Goal: Information Seeking & Learning: Learn about a topic

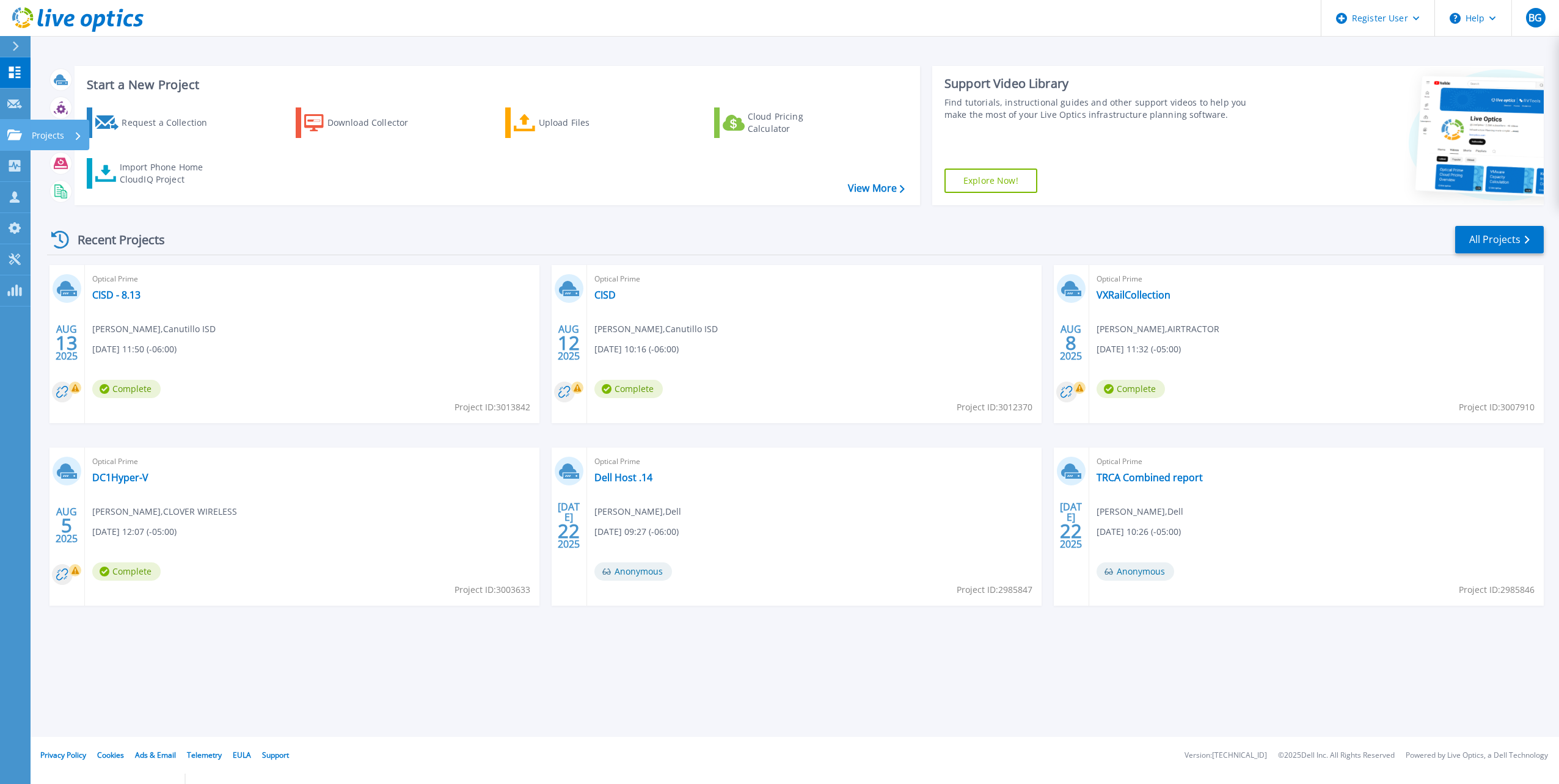
click at [17, 127] on link "Projects Projects" at bounding box center [15, 135] width 30 height 31
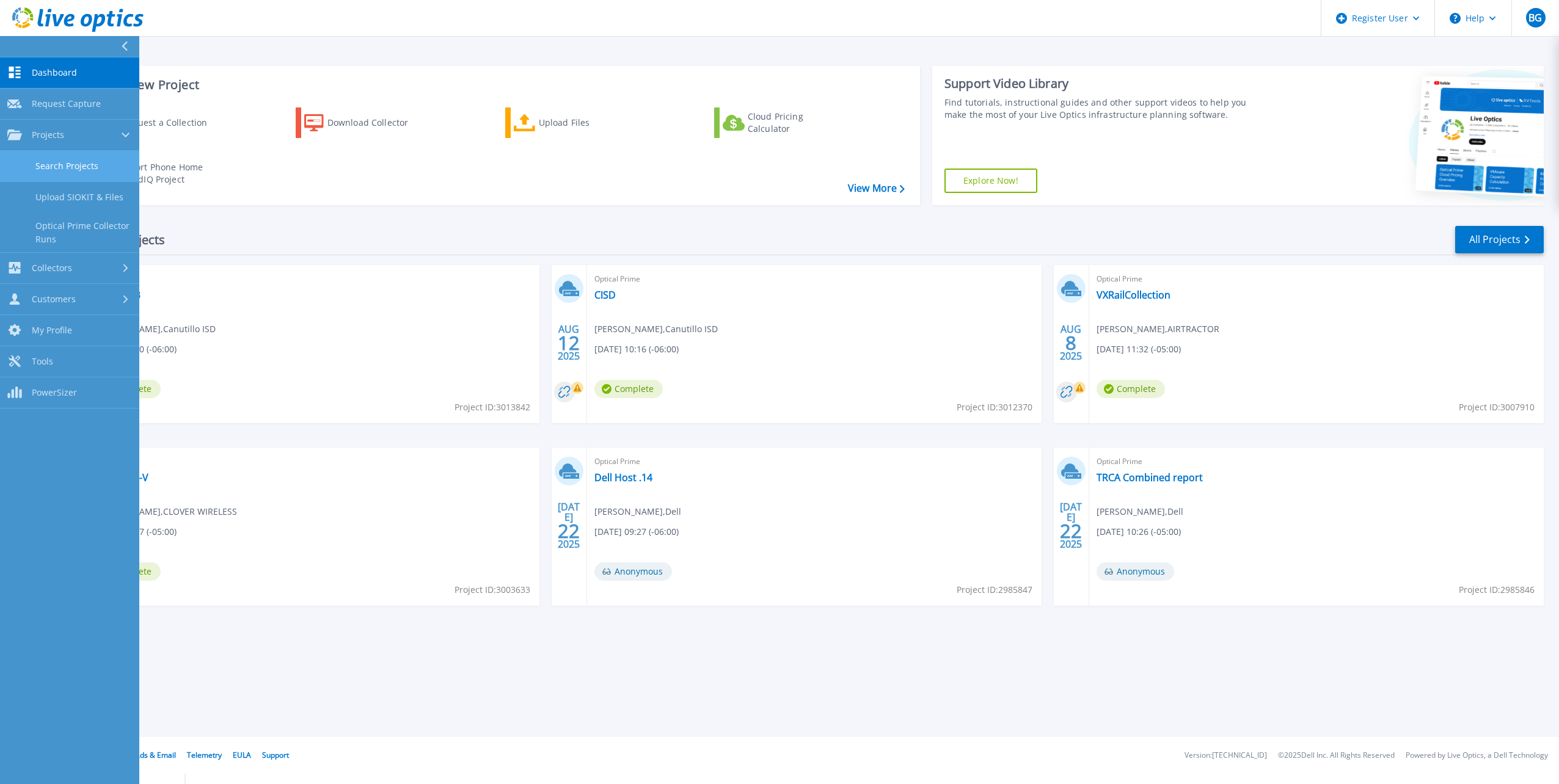
click at [61, 169] on link "Search Projects" at bounding box center [70, 166] width 139 height 31
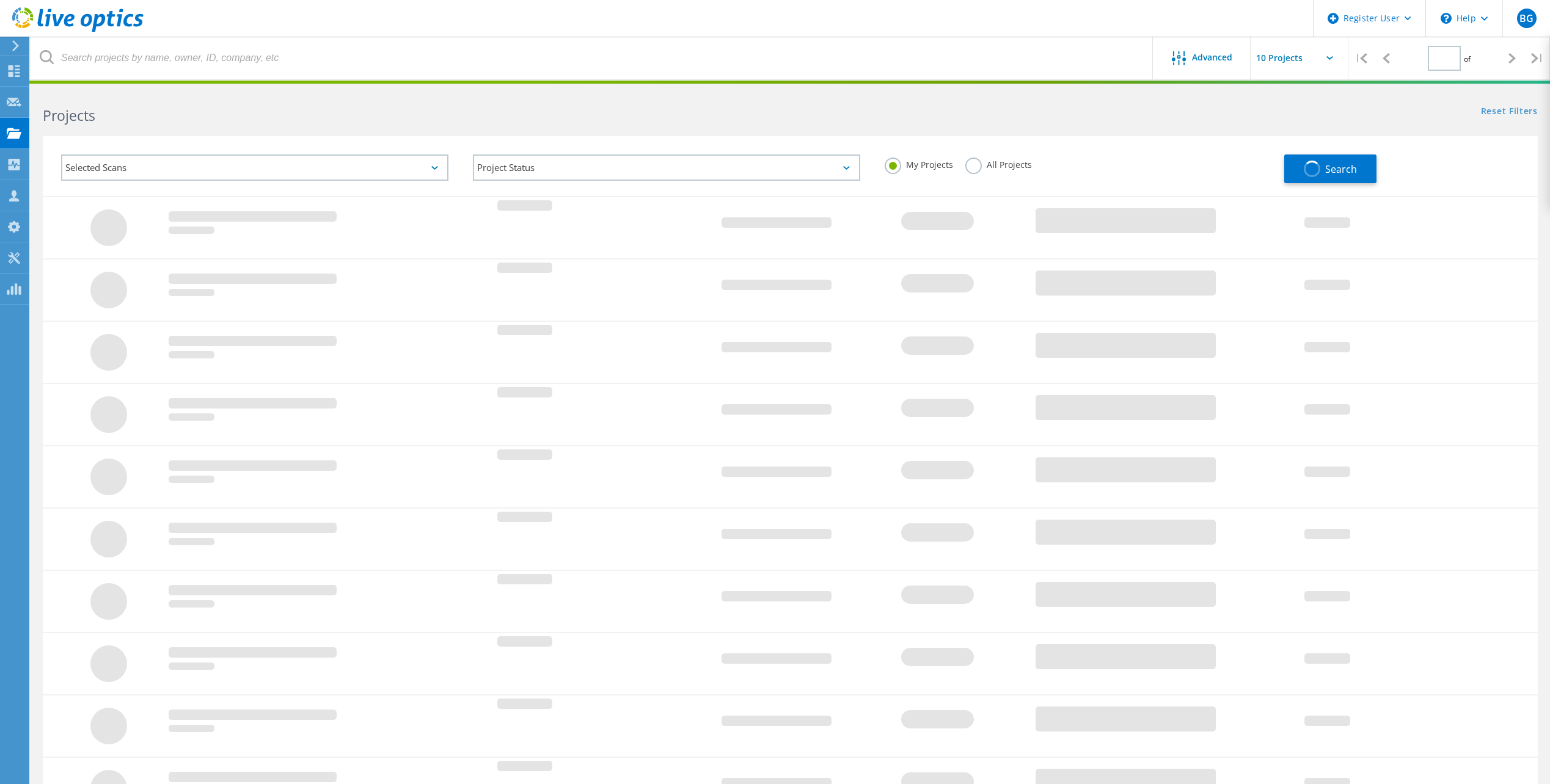
type input "1"
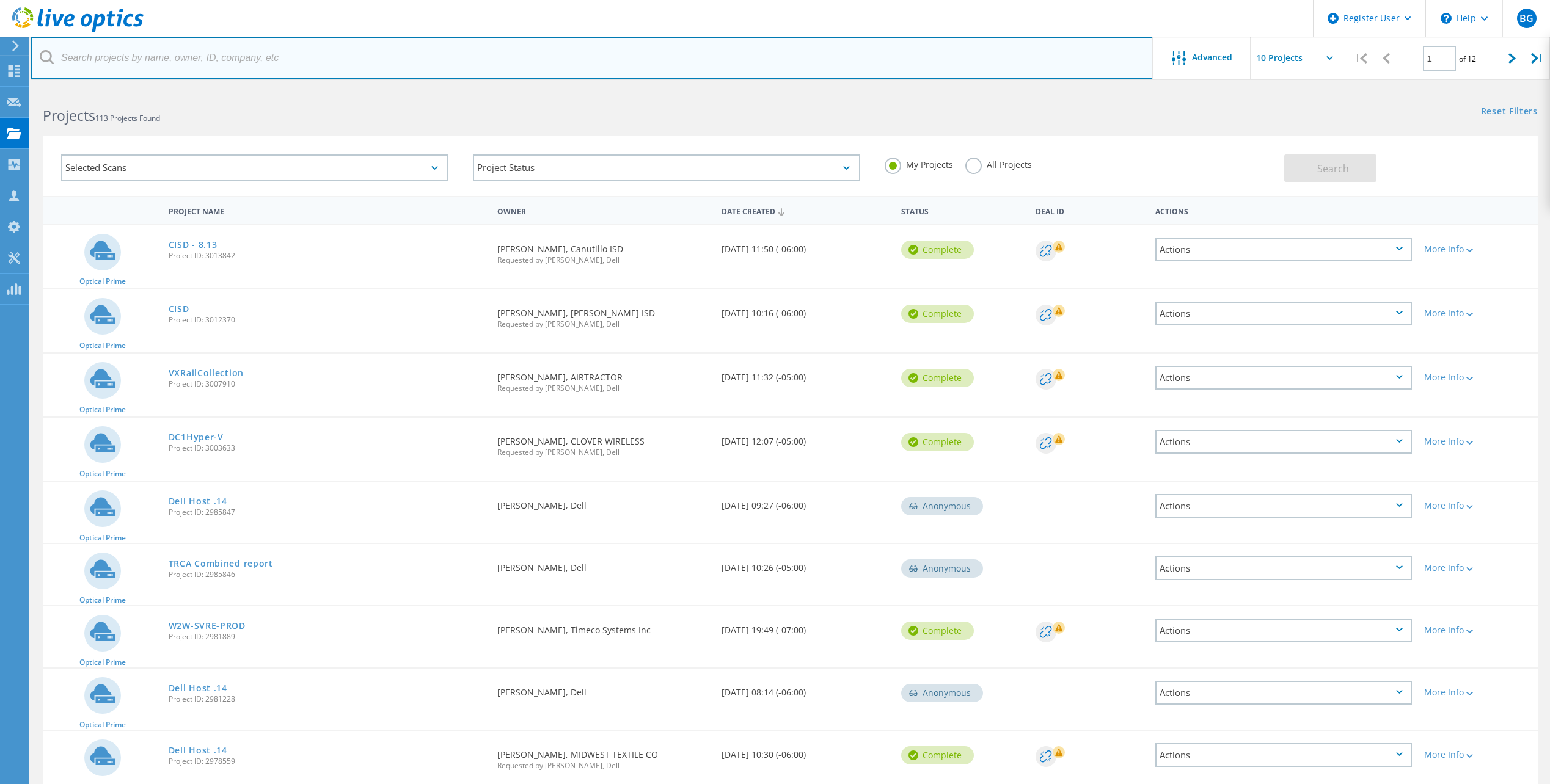
click at [139, 67] on input "text" at bounding box center [592, 58] width 1123 height 43
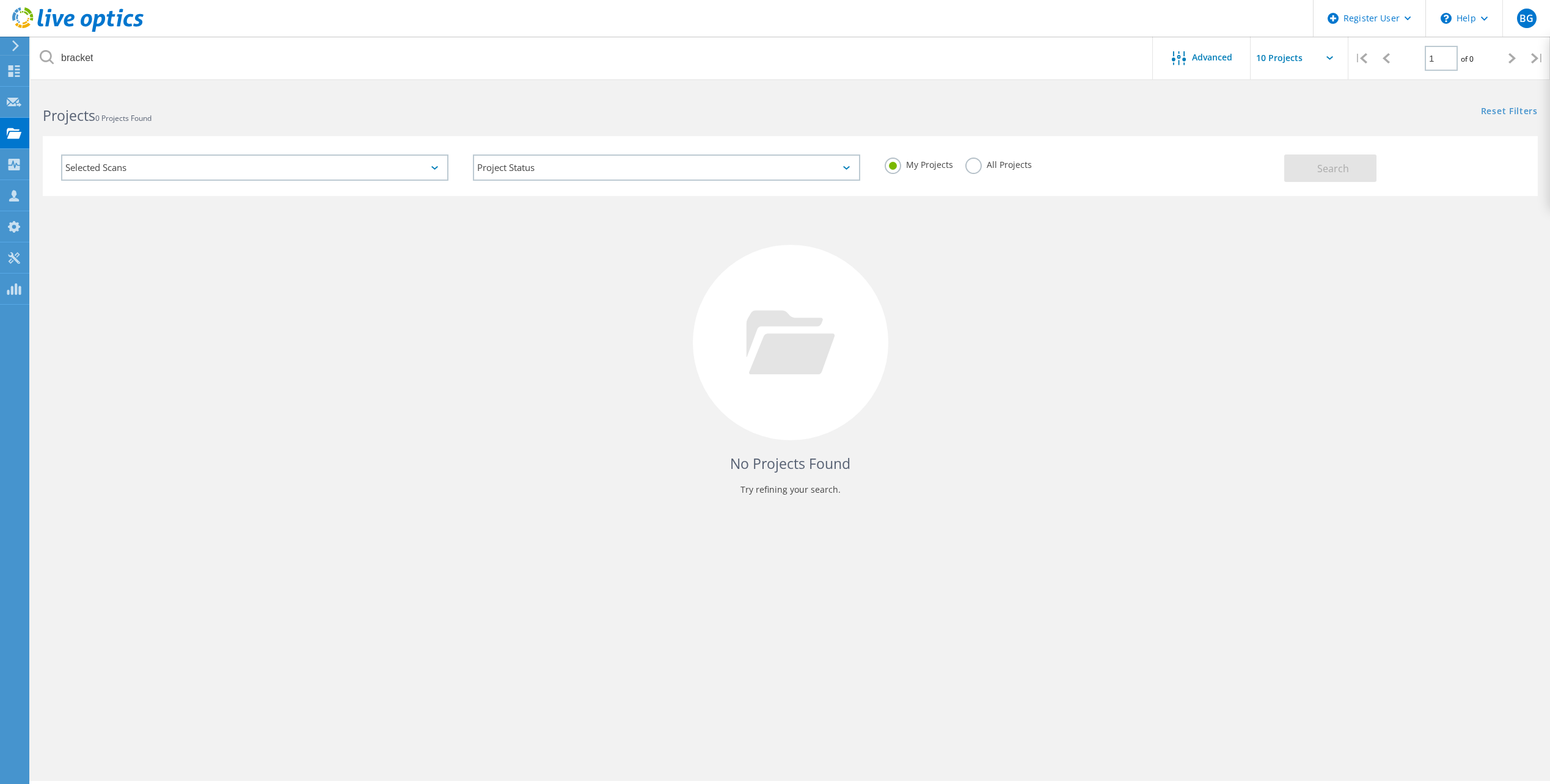
click at [979, 167] on label "All Projects" at bounding box center [999, 164] width 67 height 12
click at [0, 0] on input "All Projects" at bounding box center [0, 0] width 0 height 0
click at [1307, 166] on button "Search" at bounding box center [1330, 168] width 92 height 28
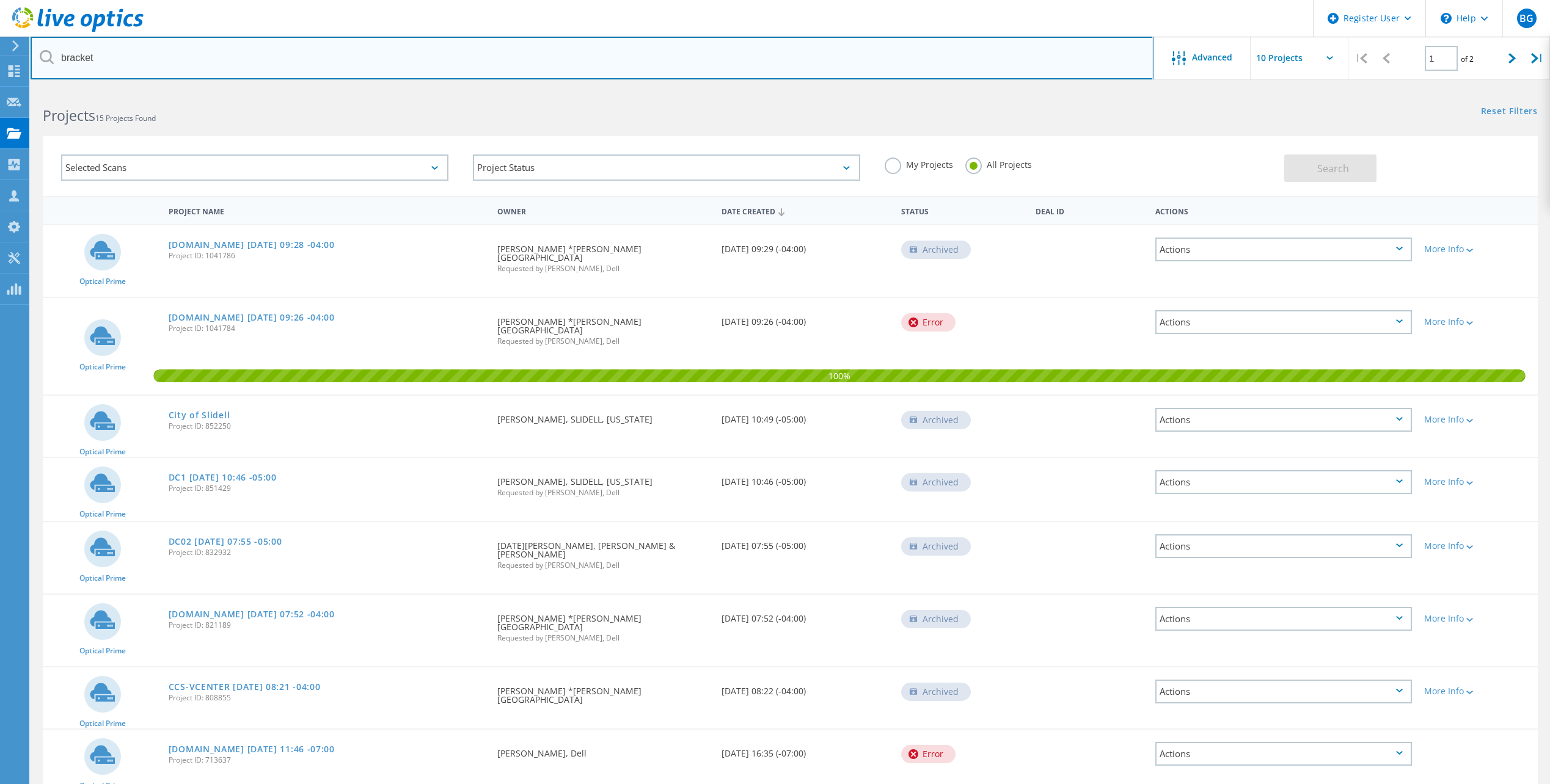
click at [96, 53] on input "bracket" at bounding box center [592, 58] width 1123 height 43
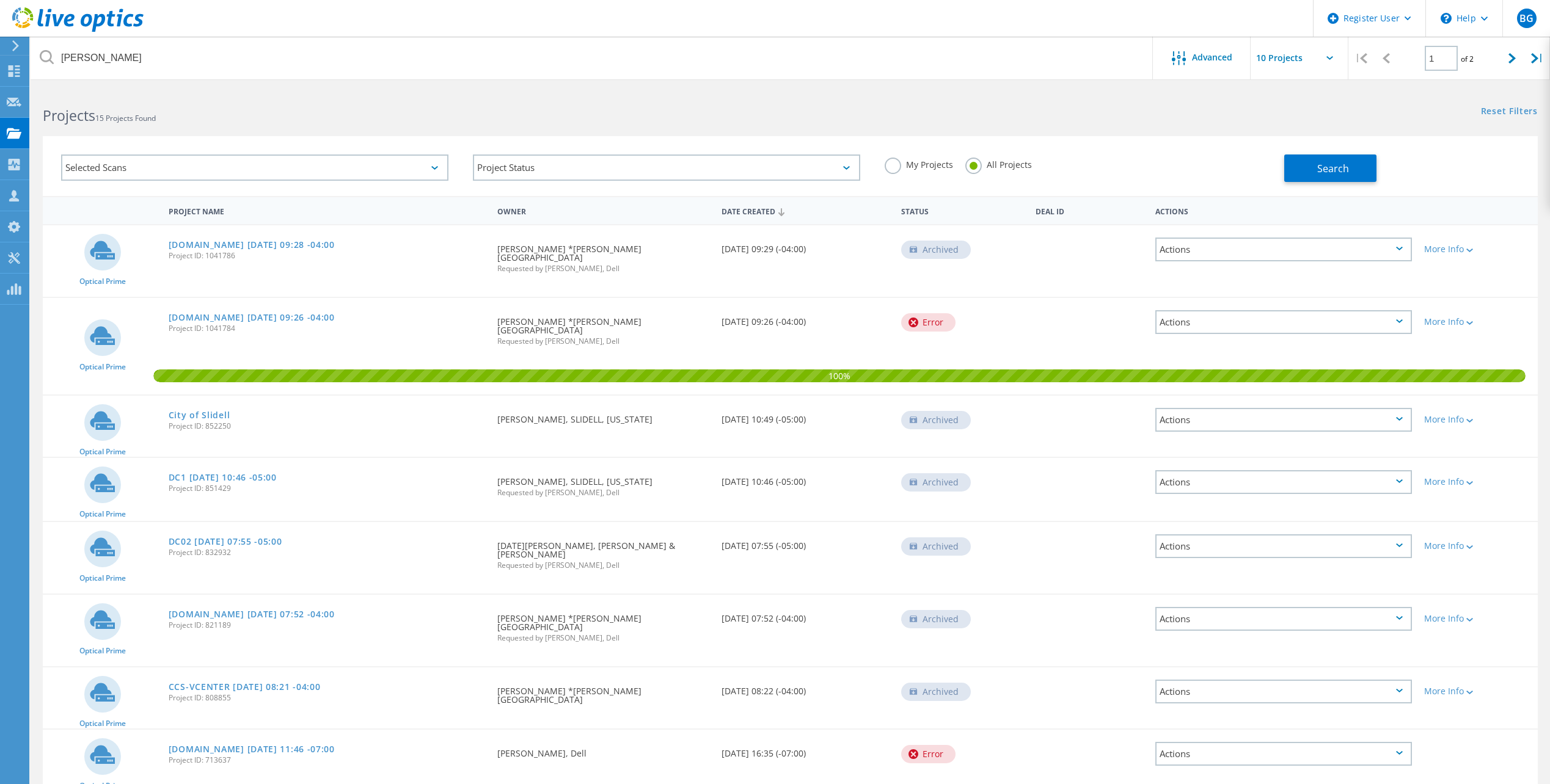
click at [1066, 95] on div "Reset Filters Show Filters" at bounding box center [1170, 99] width 760 height 22
click at [897, 166] on label "My Projects" at bounding box center [919, 164] width 68 height 12
click at [0, 0] on input "My Projects" at bounding box center [0, 0] width 0 height 0
click at [932, 106] on div "Reset Filters Show Filters" at bounding box center [1170, 99] width 760 height 22
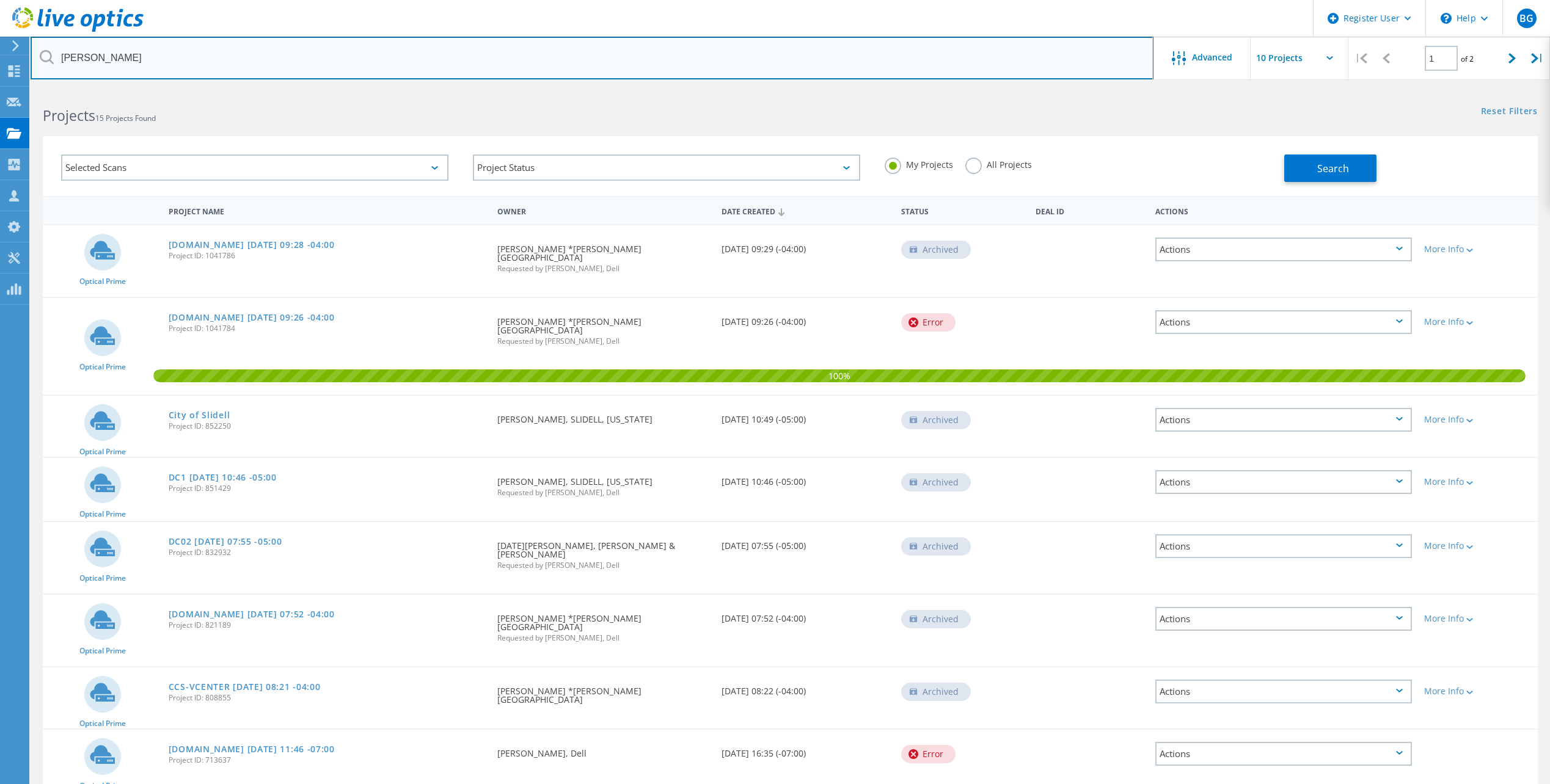
click at [409, 68] on input "noel" at bounding box center [592, 58] width 1123 height 43
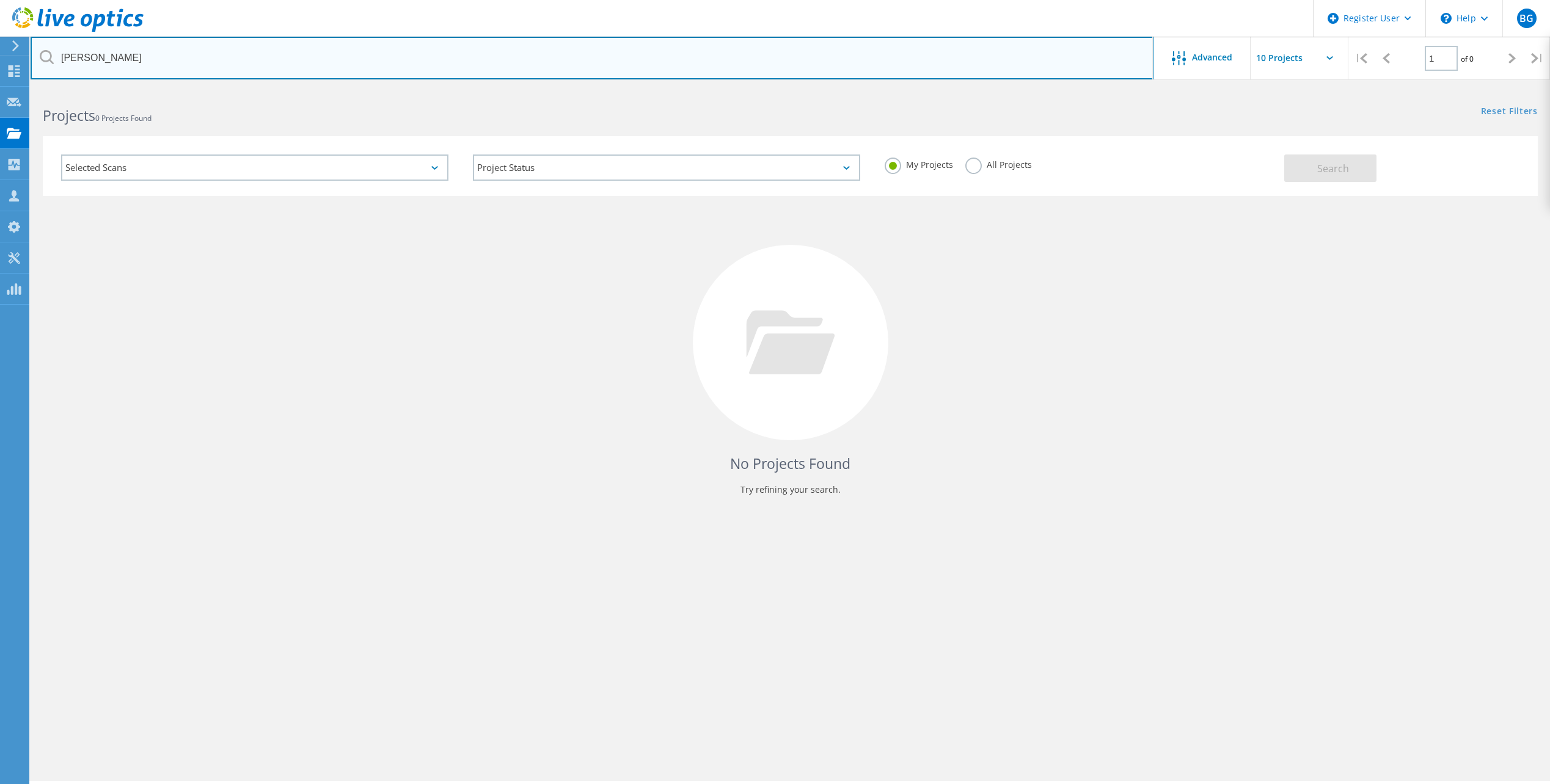
click at [769, 48] on input "noel" at bounding box center [592, 58] width 1123 height 43
paste input "Noel McDonnough <nmcdonnough@belaw.com>"
click at [150, 56] on input "Noel McDonnough <nmcdonnough@belaw.com>" at bounding box center [592, 58] width 1123 height 43
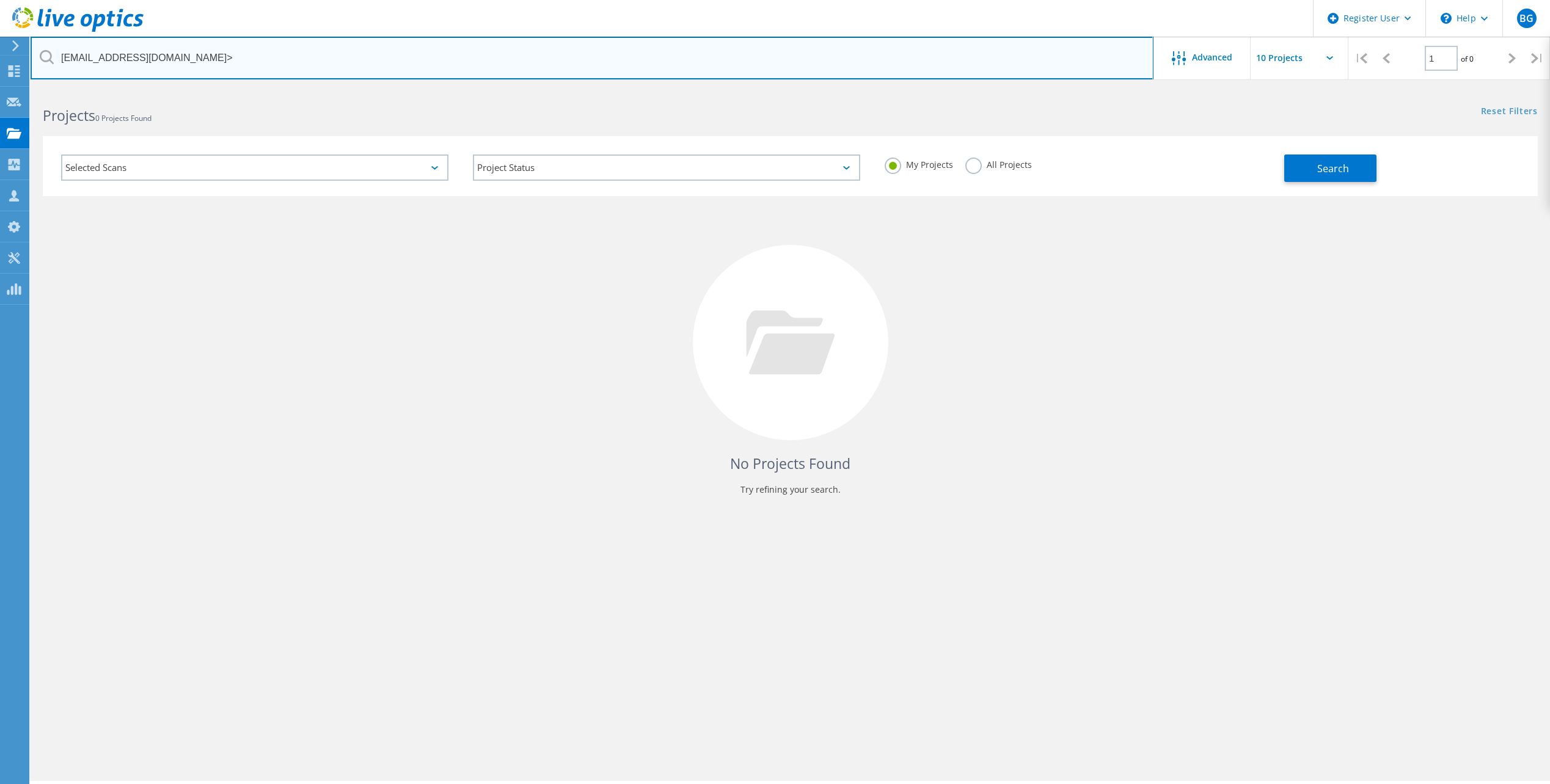
click at [267, 55] on input "nmcdonnough@belaw.com>" at bounding box center [592, 58] width 1123 height 43
type input "nmcdonnough@belaw.com"
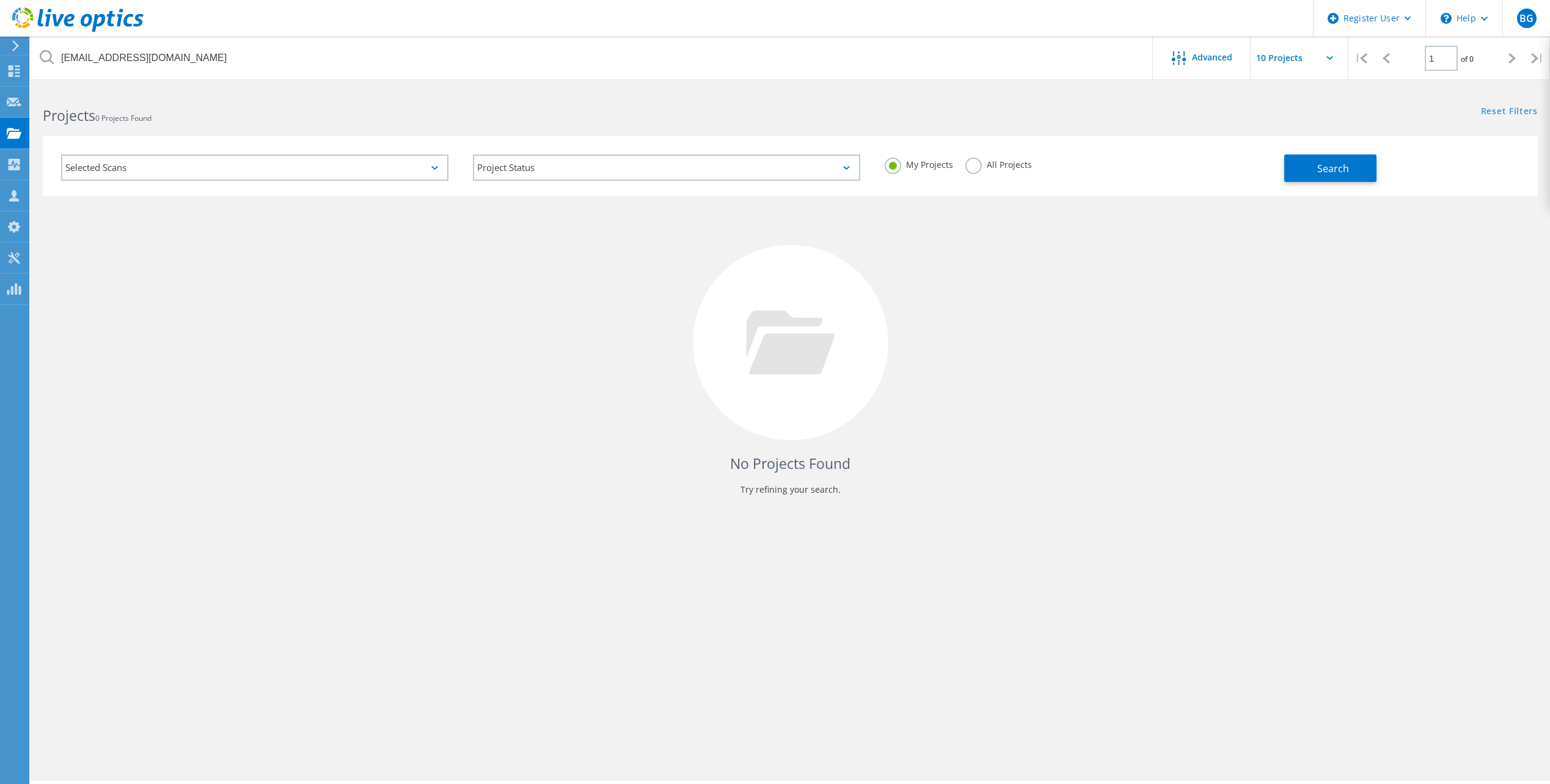
click at [1161, 125] on div "Selected Scans Project Status In Progress Complete Published Anonymous Archived…" at bounding box center [790, 159] width 1520 height 75
click at [971, 164] on label "All Projects" at bounding box center [999, 164] width 67 height 12
click at [0, 0] on input "All Projects" at bounding box center [0, 0] width 0 height 0
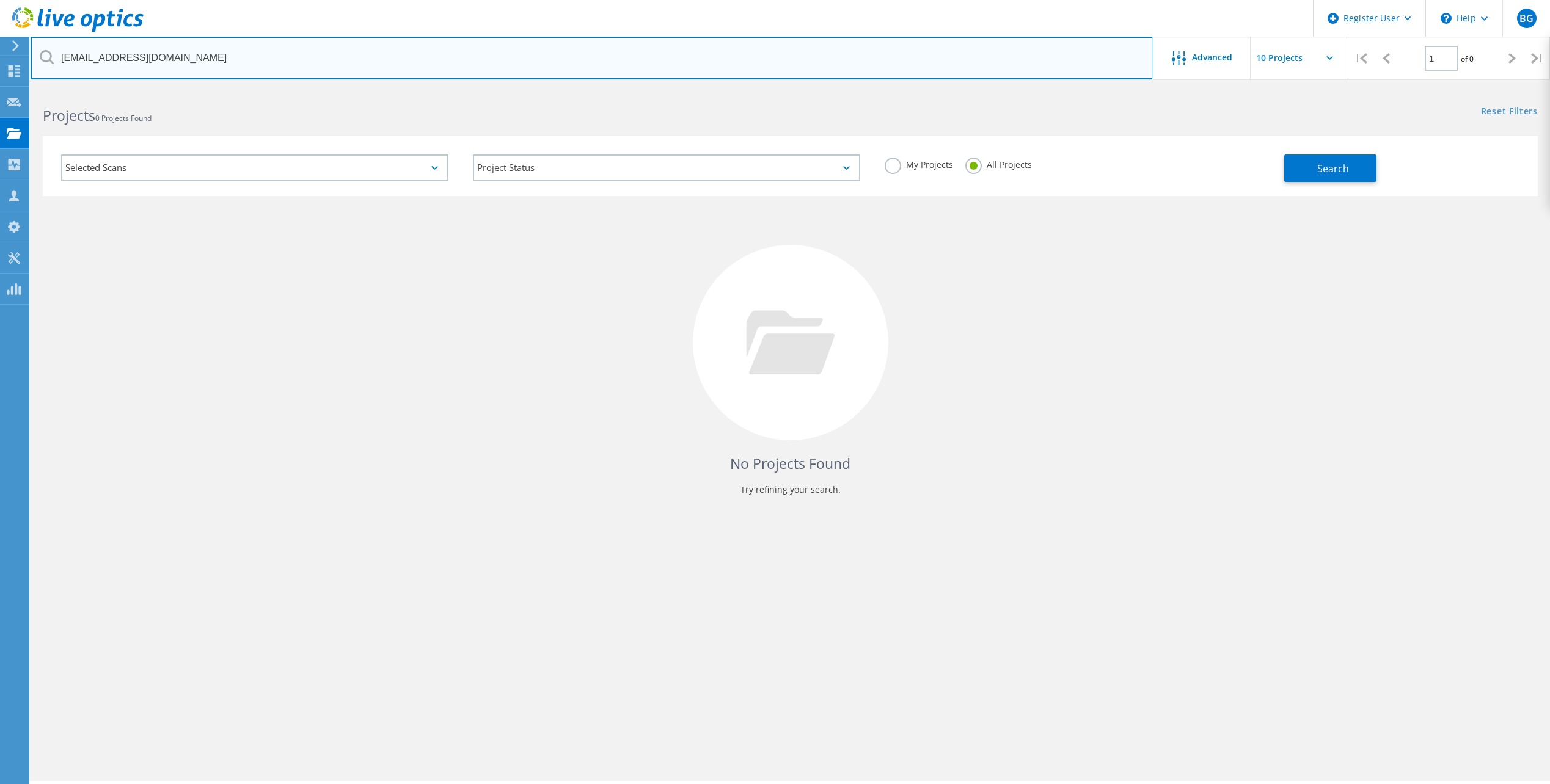
click at [291, 56] on input "nmcdonnough@belaw.com" at bounding box center [592, 58] width 1123 height 43
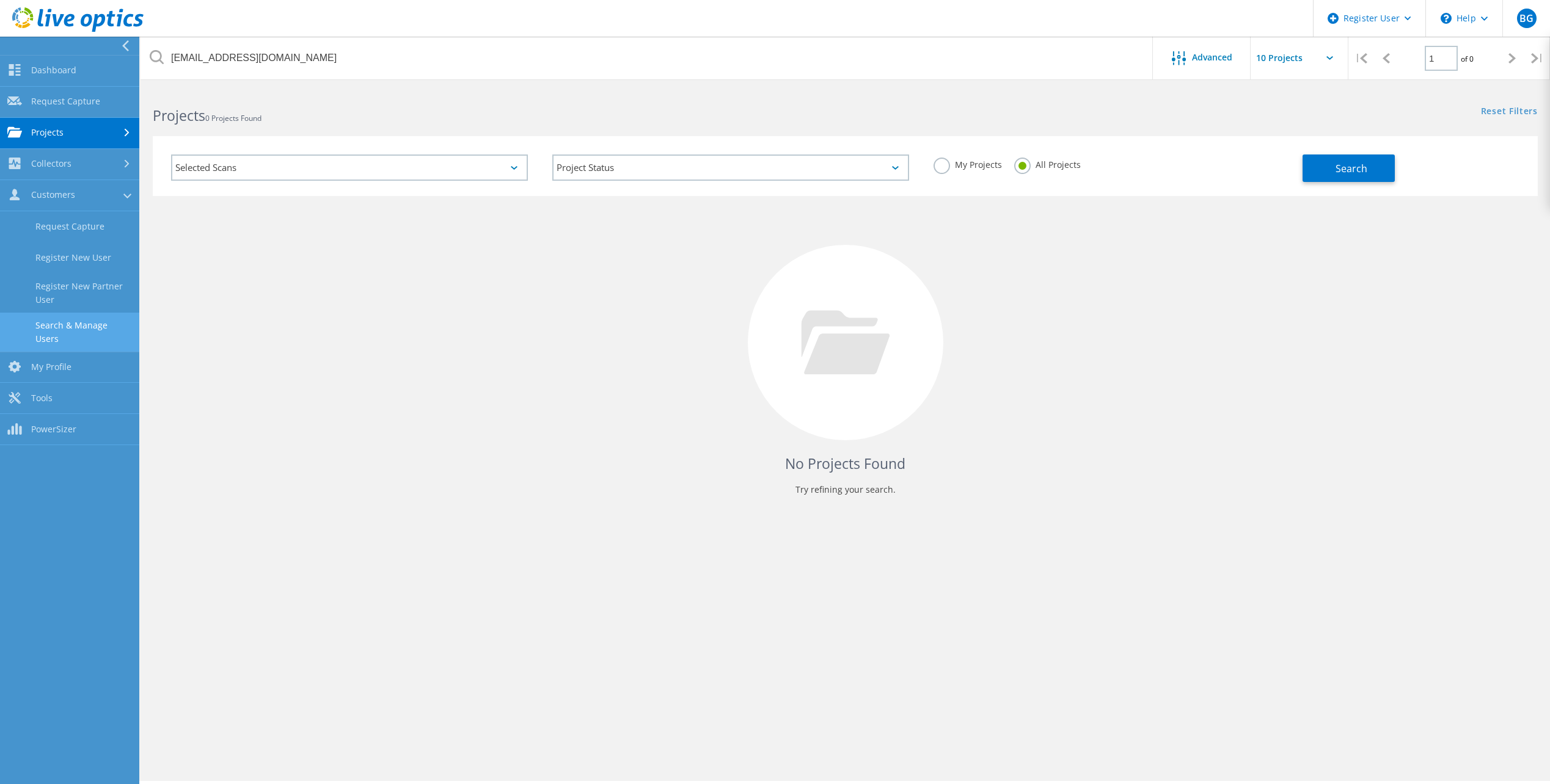
click at [80, 321] on link "Search & Manage Users" at bounding box center [70, 332] width 139 height 39
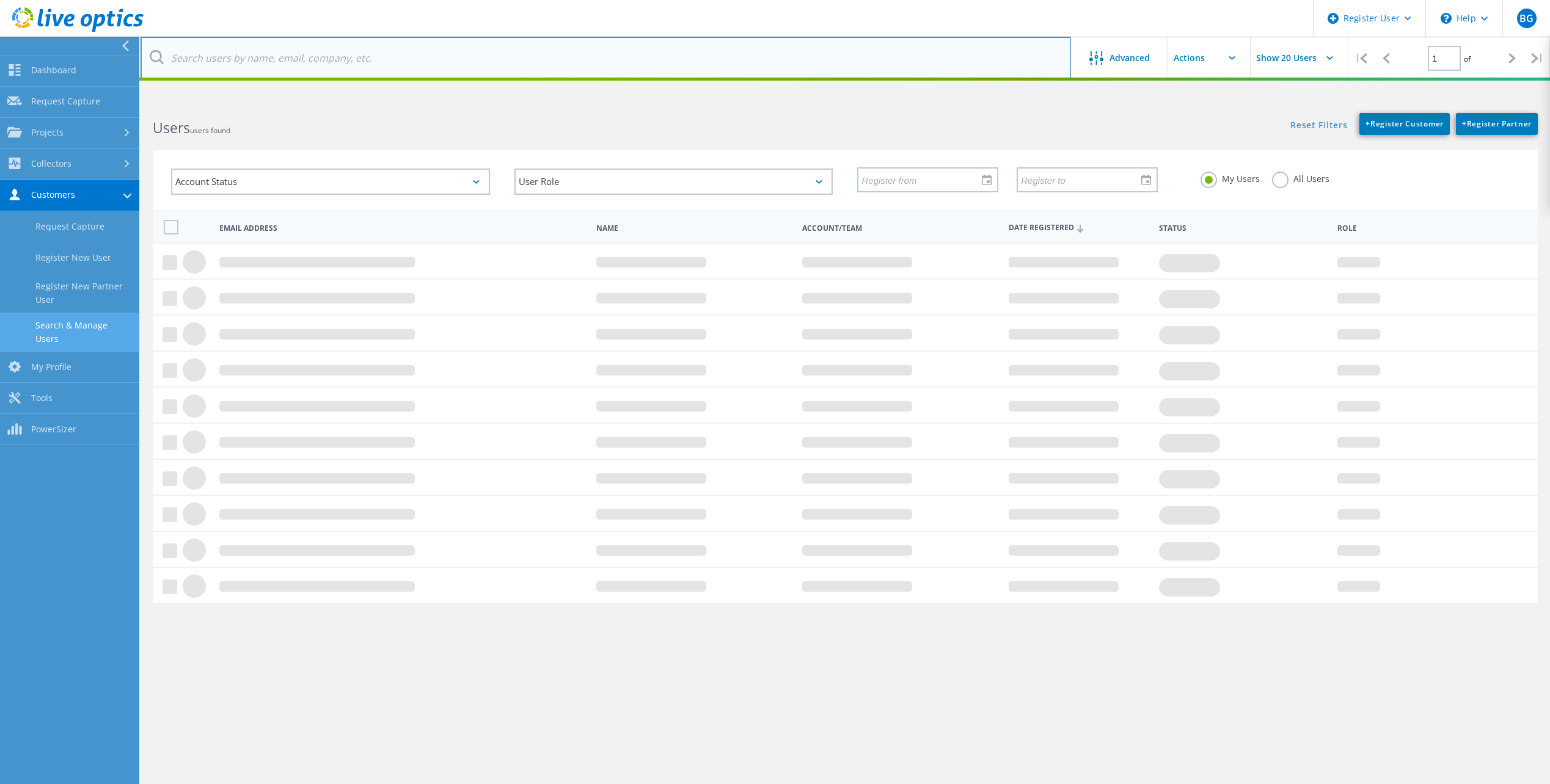
click at [222, 62] on input "text" at bounding box center [606, 58] width 931 height 43
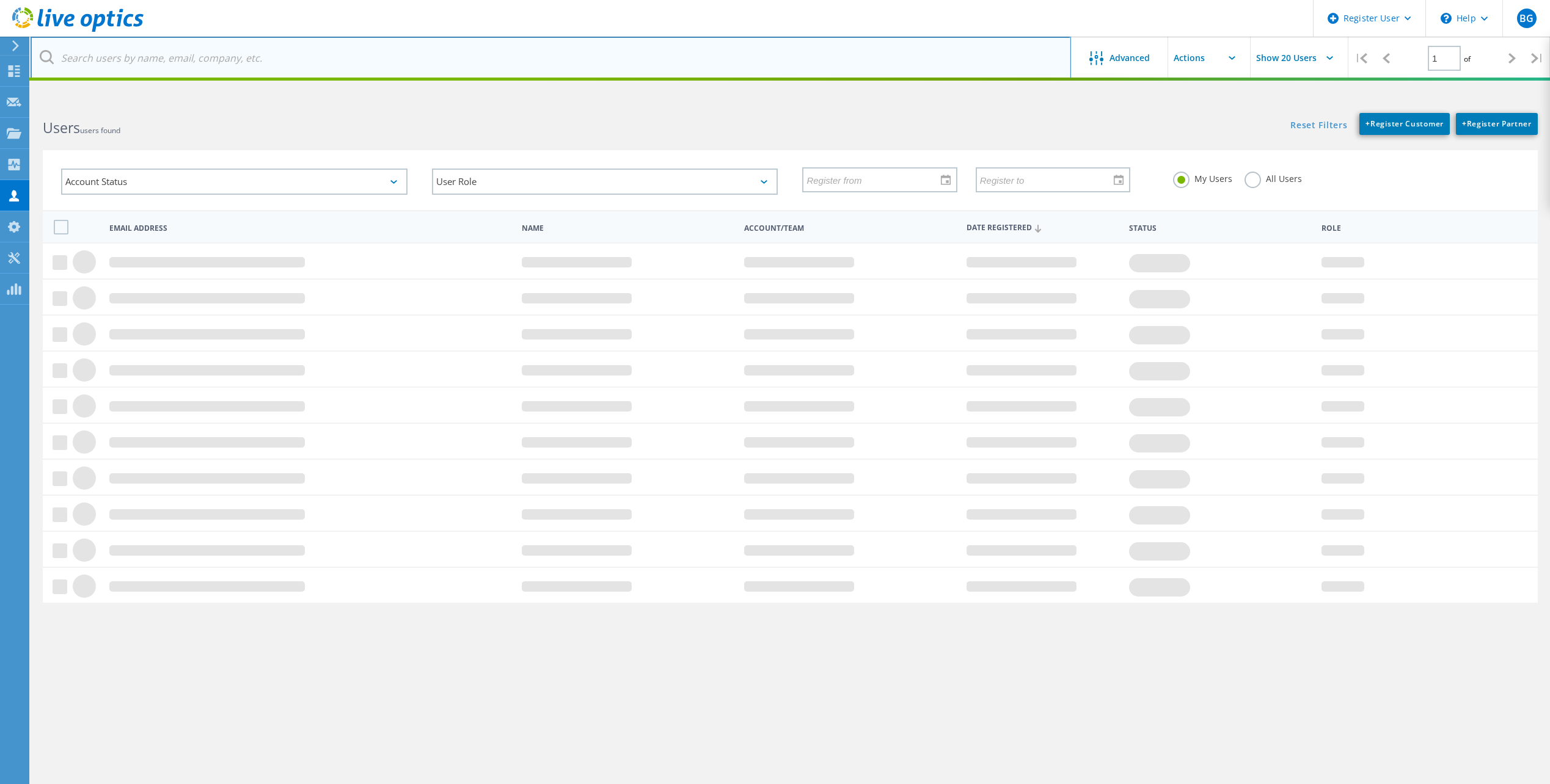
paste input "Noel McDonnough <nmcdonnough@belaw.com>"
click at [156, 62] on input "Noel McDonnough <nmcdonnough@belaw.com>" at bounding box center [550, 58] width 1041 height 43
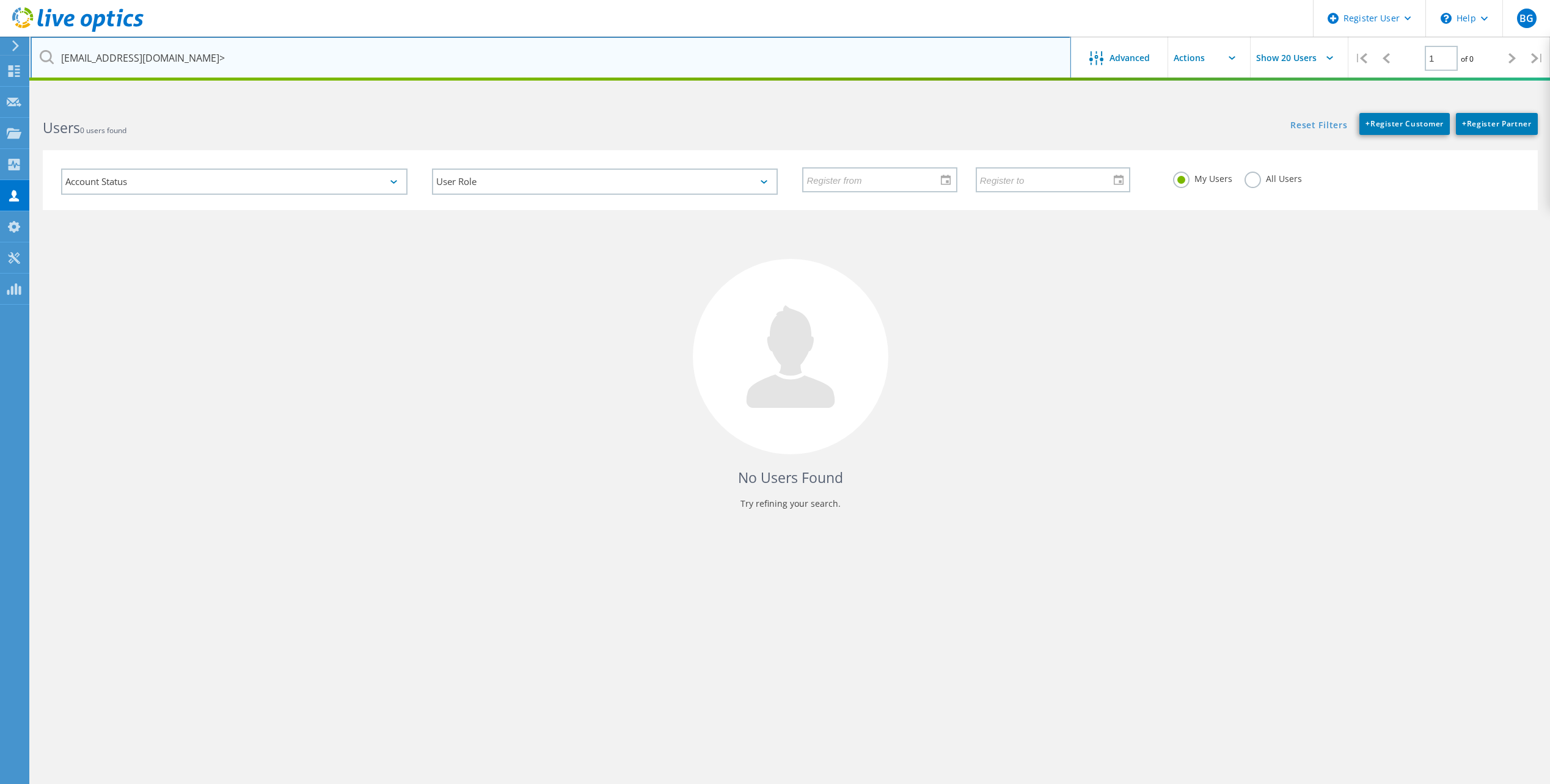
click at [285, 64] on input "nmcdonnough@belaw.com>" at bounding box center [550, 58] width 1041 height 43
type input "nmcdonnough@belaw.com"
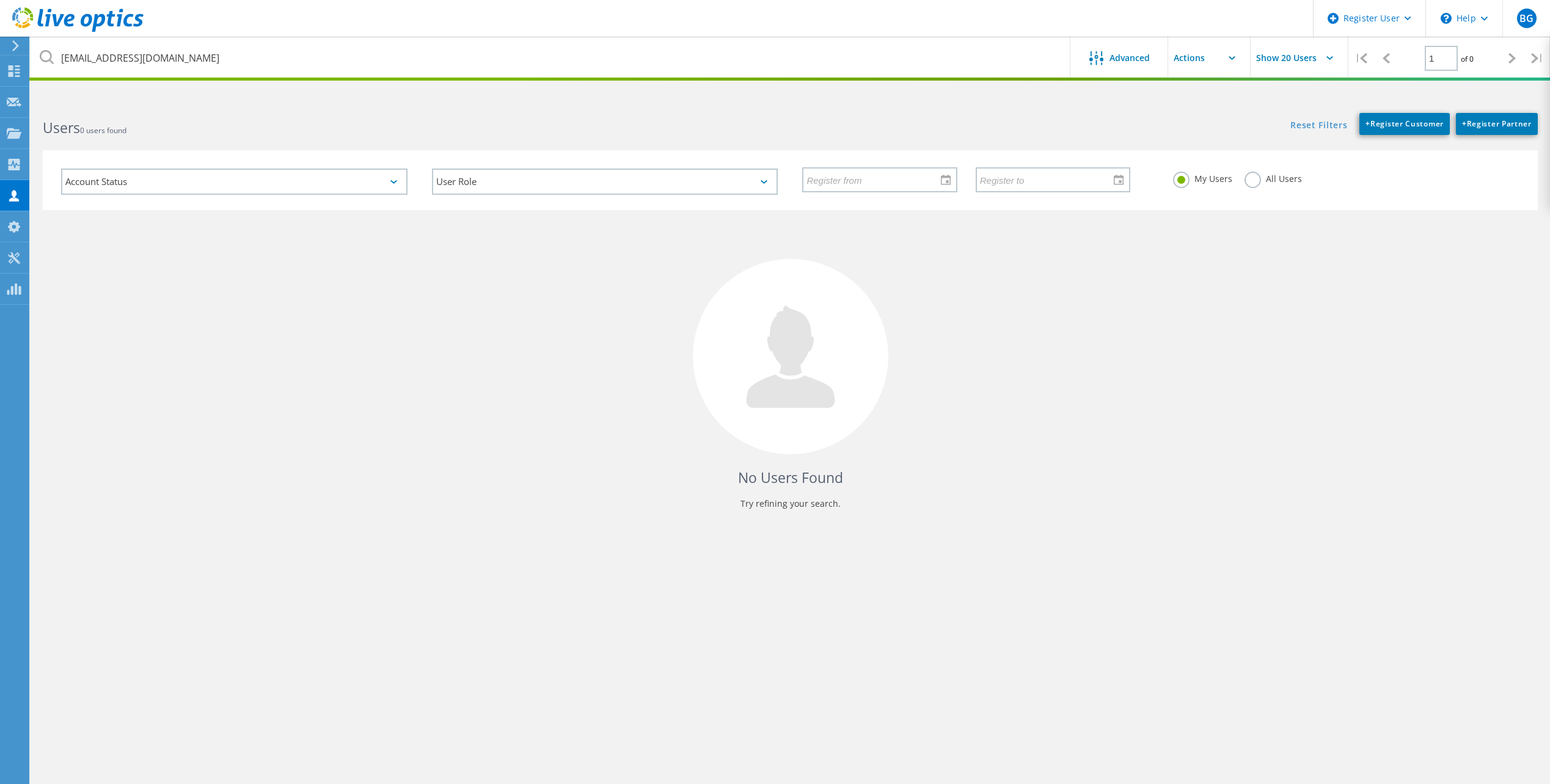
click at [389, 98] on html "Register User \n Help Explore Helpful Articles Contact Support BG Dell User Bra…" at bounding box center [775, 460] width 1550 height 922
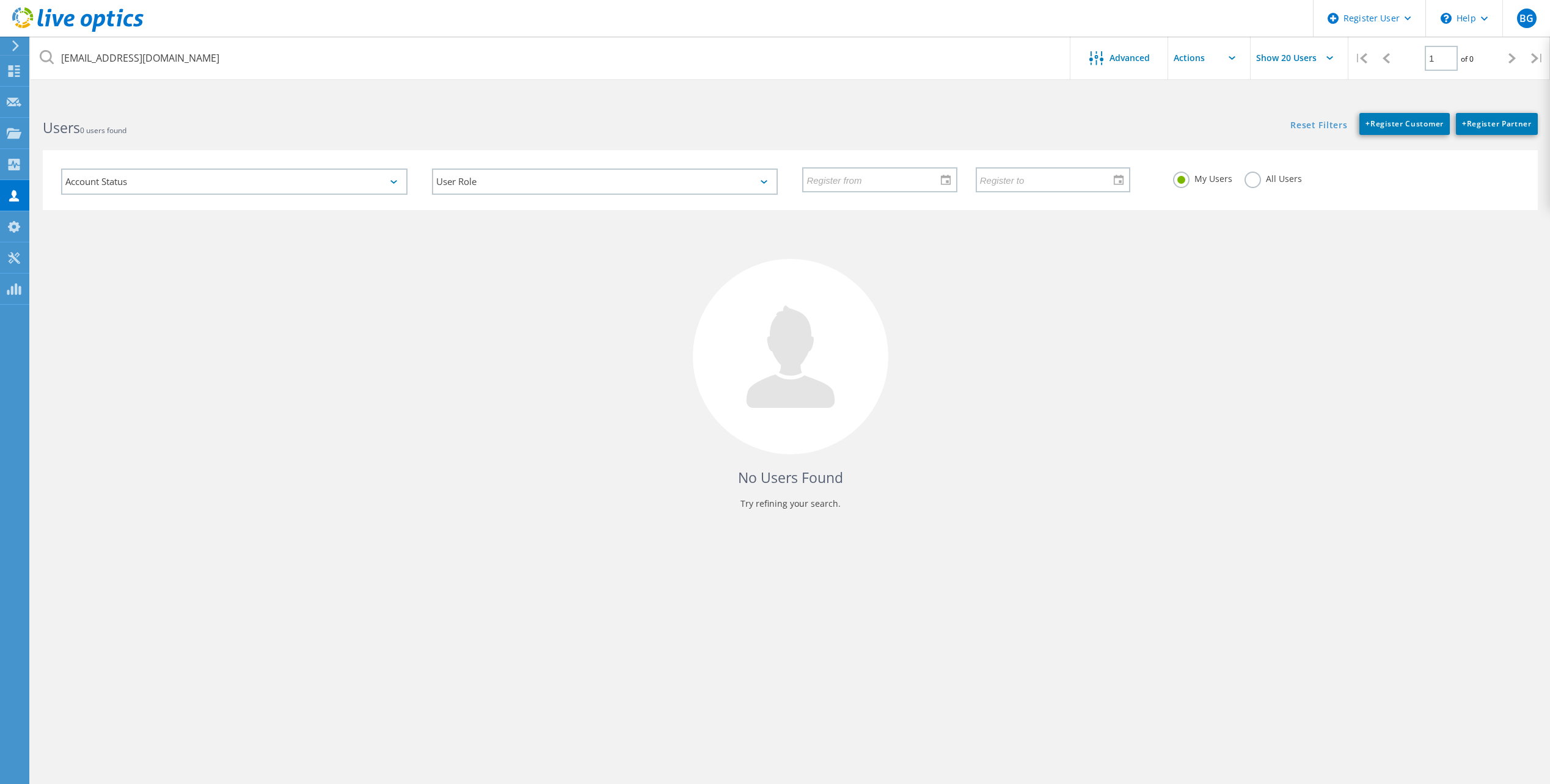
click at [1255, 183] on label "All Users" at bounding box center [1273, 177] width 57 height 12
click at [0, 0] on input "All Users" at bounding box center [0, 0] width 0 height 0
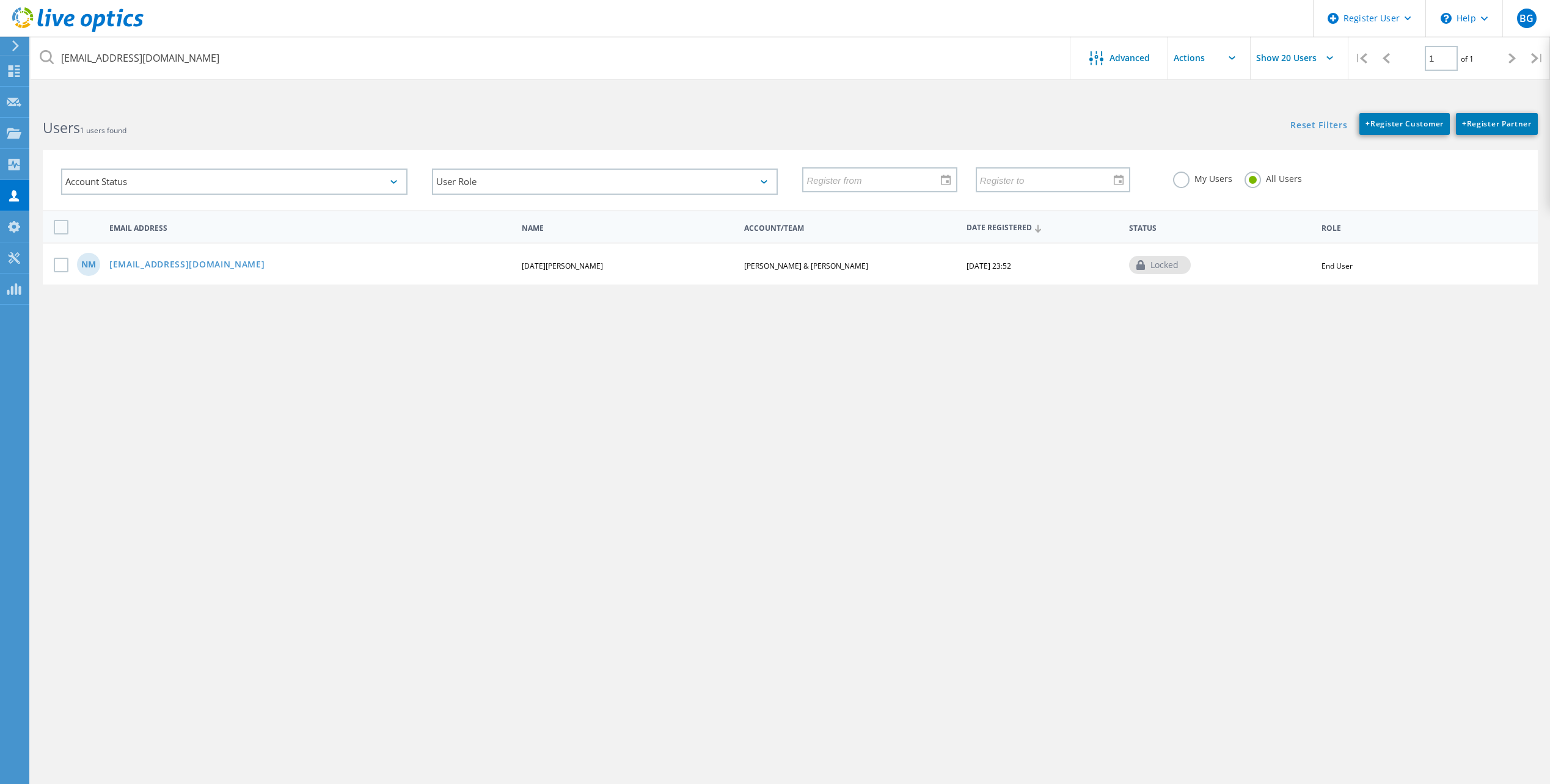
click at [768, 112] on div "Users 1 users found" at bounding box center [410, 117] width 760 height 33
click at [223, 260] on link "[EMAIL_ADDRESS][DOMAIN_NAME]" at bounding box center [187, 265] width 156 height 10
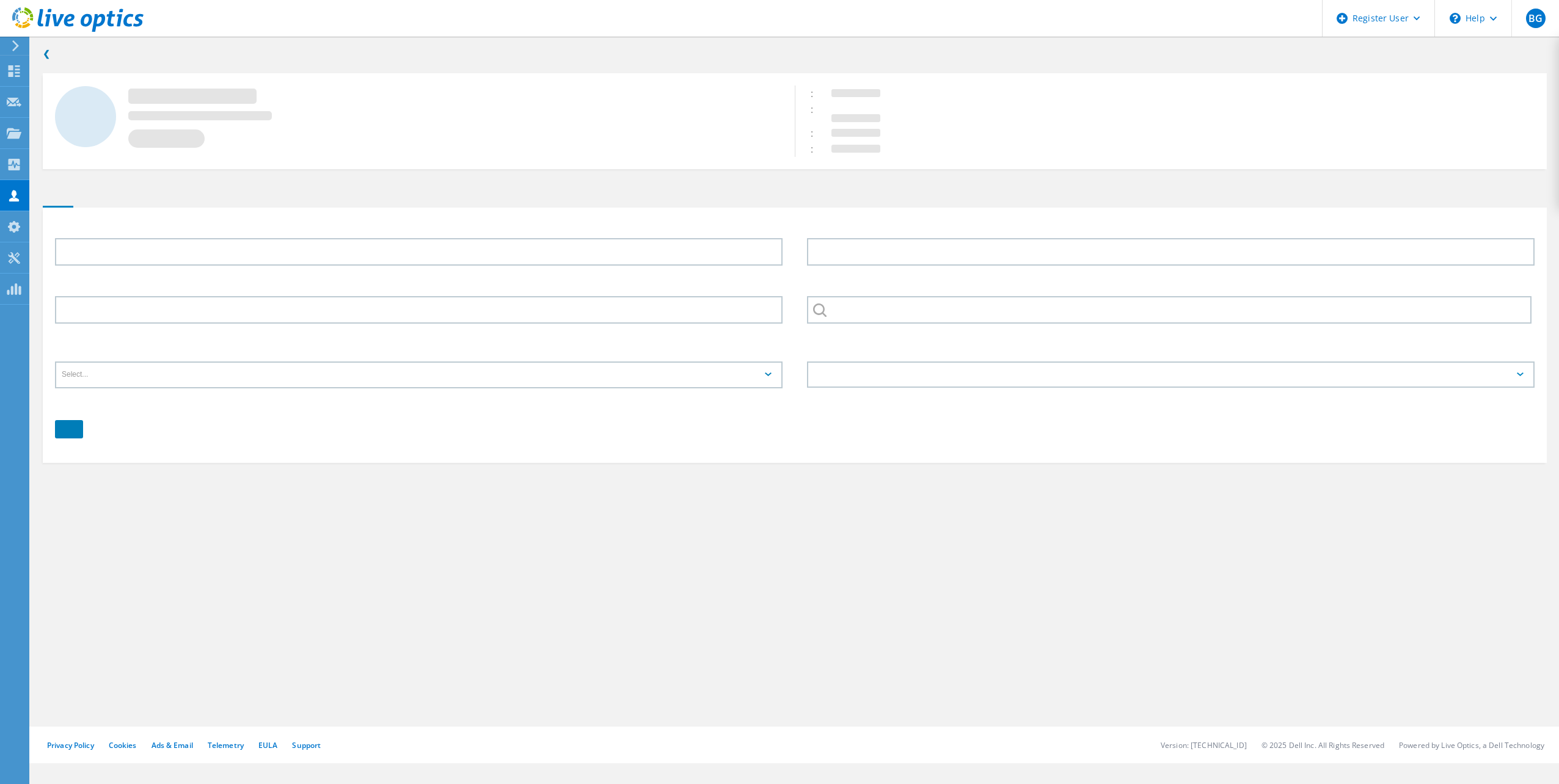
type input "Noel"
type input "Mcdonnough"
type input "8173392481"
type input "[PERSON_NAME] & [PERSON_NAME]"
type input "English"
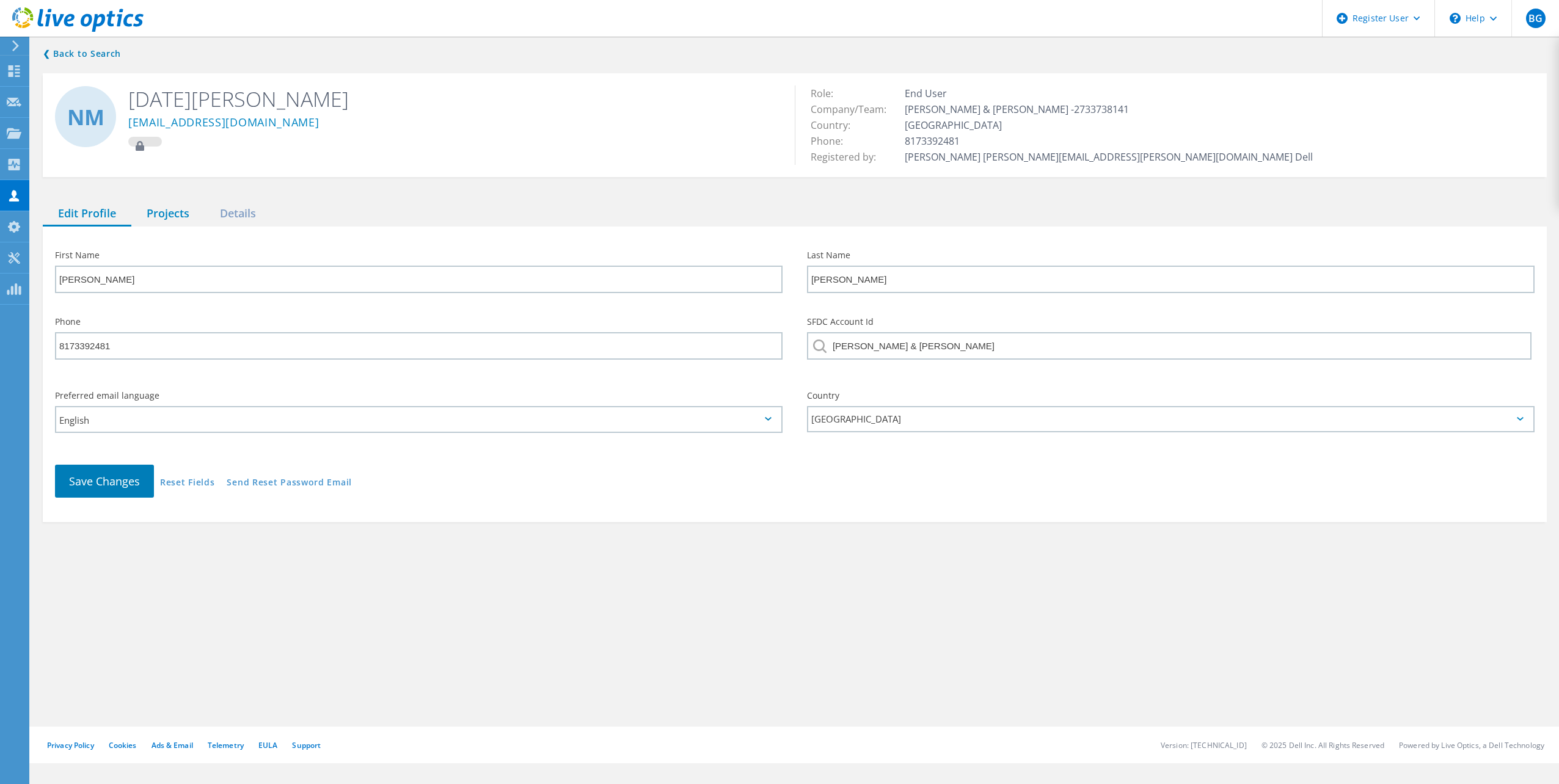
click at [182, 206] on div "Projects" at bounding box center [167, 214] width 73 height 25
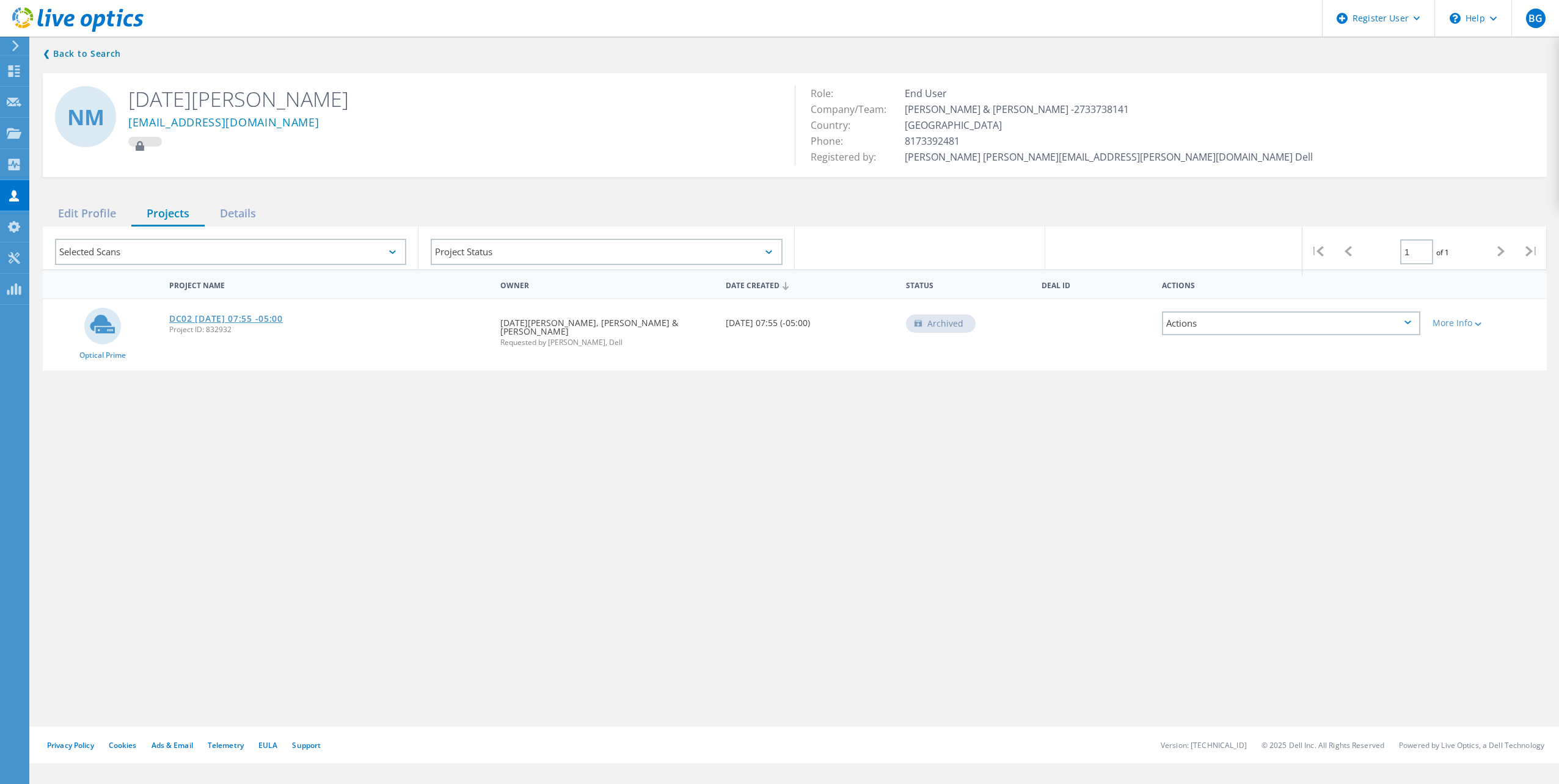
click at [219, 314] on link "DC02 [DATE] 07:55 -05:00" at bounding box center [226, 319] width 114 height 9
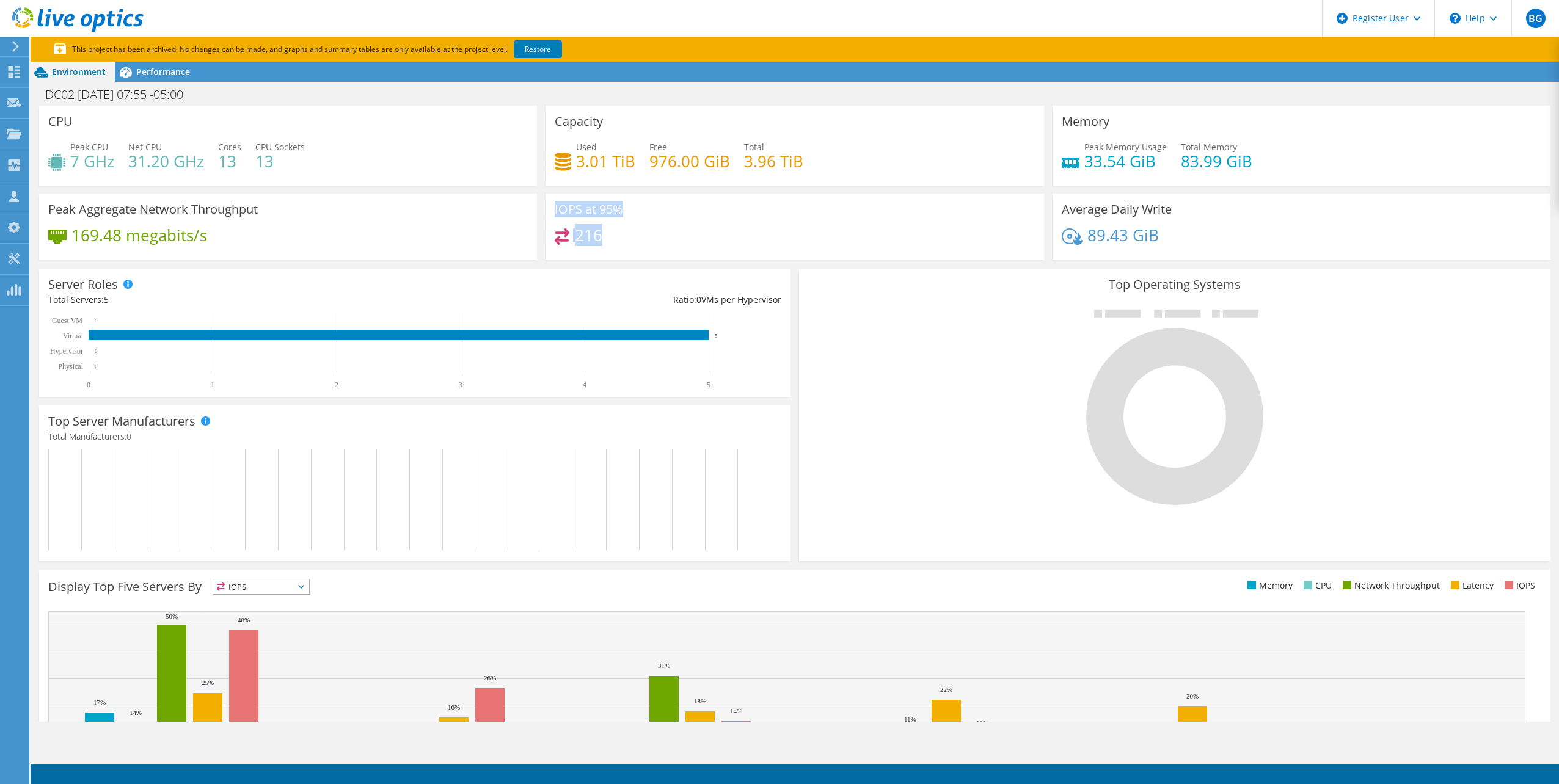
drag, startPoint x: 621, startPoint y: 235, endPoint x: 552, endPoint y: 203, distance: 76.1
click at [552, 203] on div "IOPS at 95% 216" at bounding box center [794, 227] width 498 height 67
click at [146, 75] on span "Performance" at bounding box center [163, 72] width 54 height 12
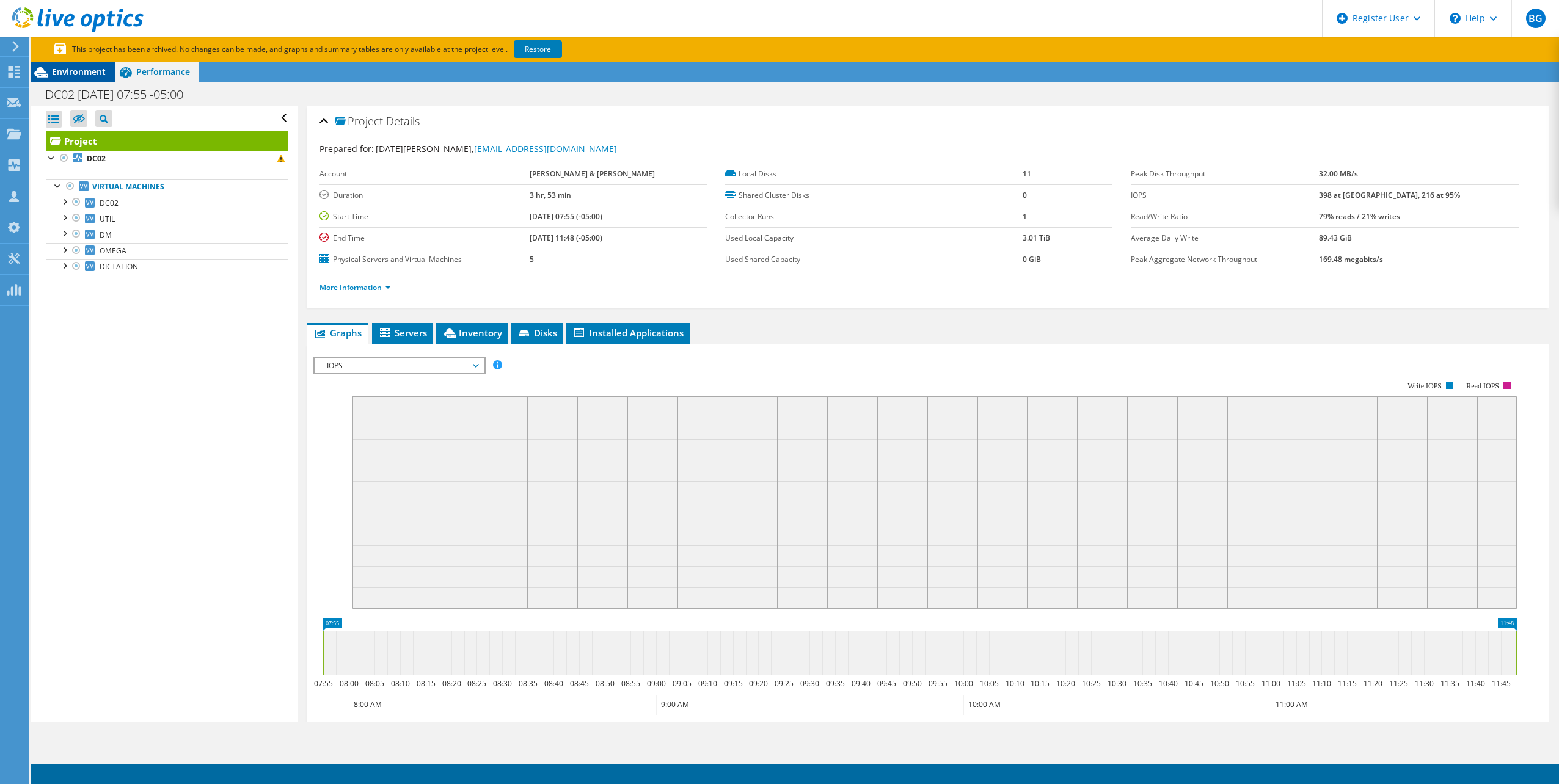
click at [80, 75] on span "Environment" at bounding box center [79, 72] width 54 height 12
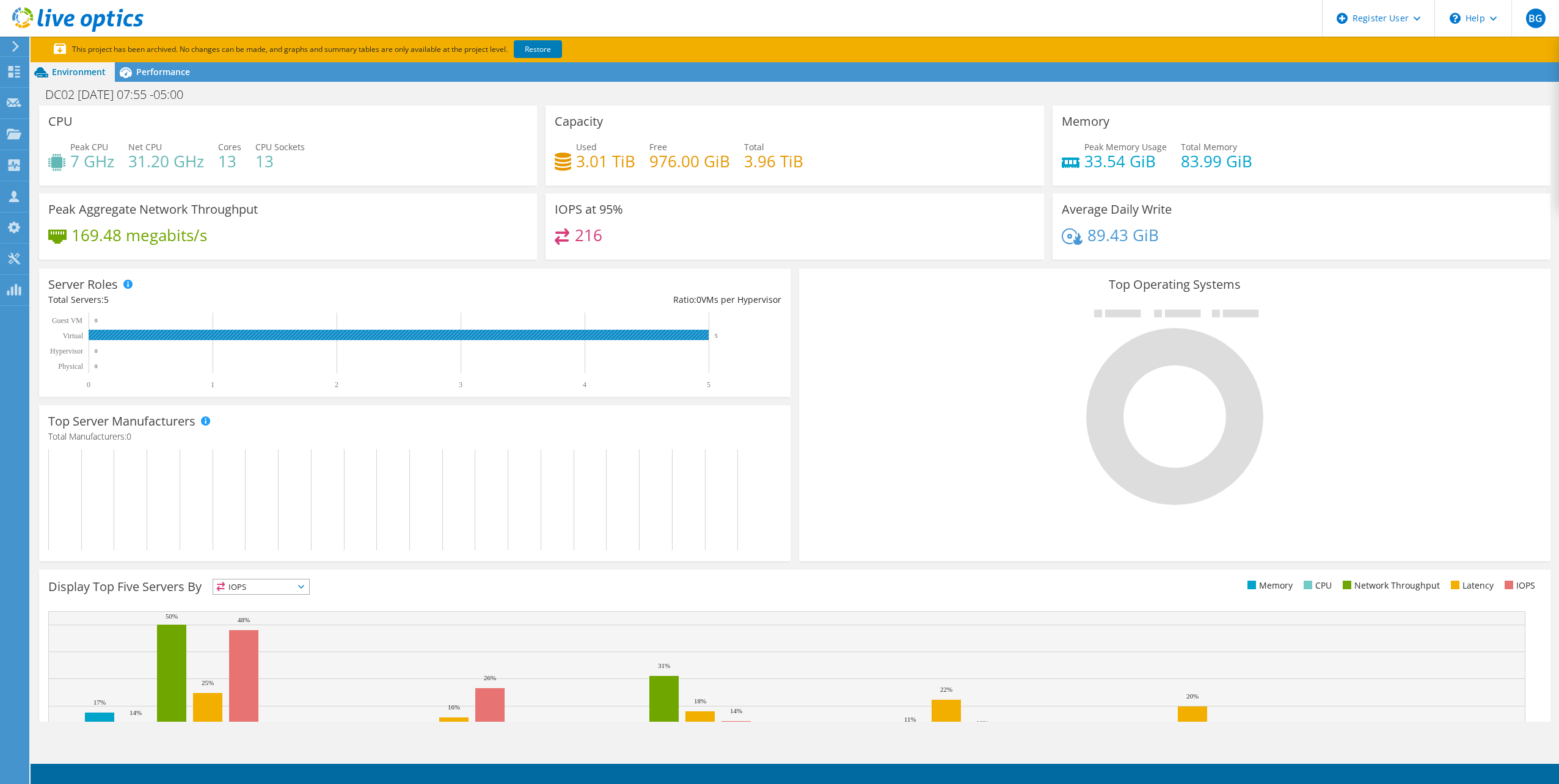
click at [213, 336] on rect at bounding box center [398, 335] width 620 height 10
click at [147, 80] on div "Performance" at bounding box center [157, 72] width 84 height 20
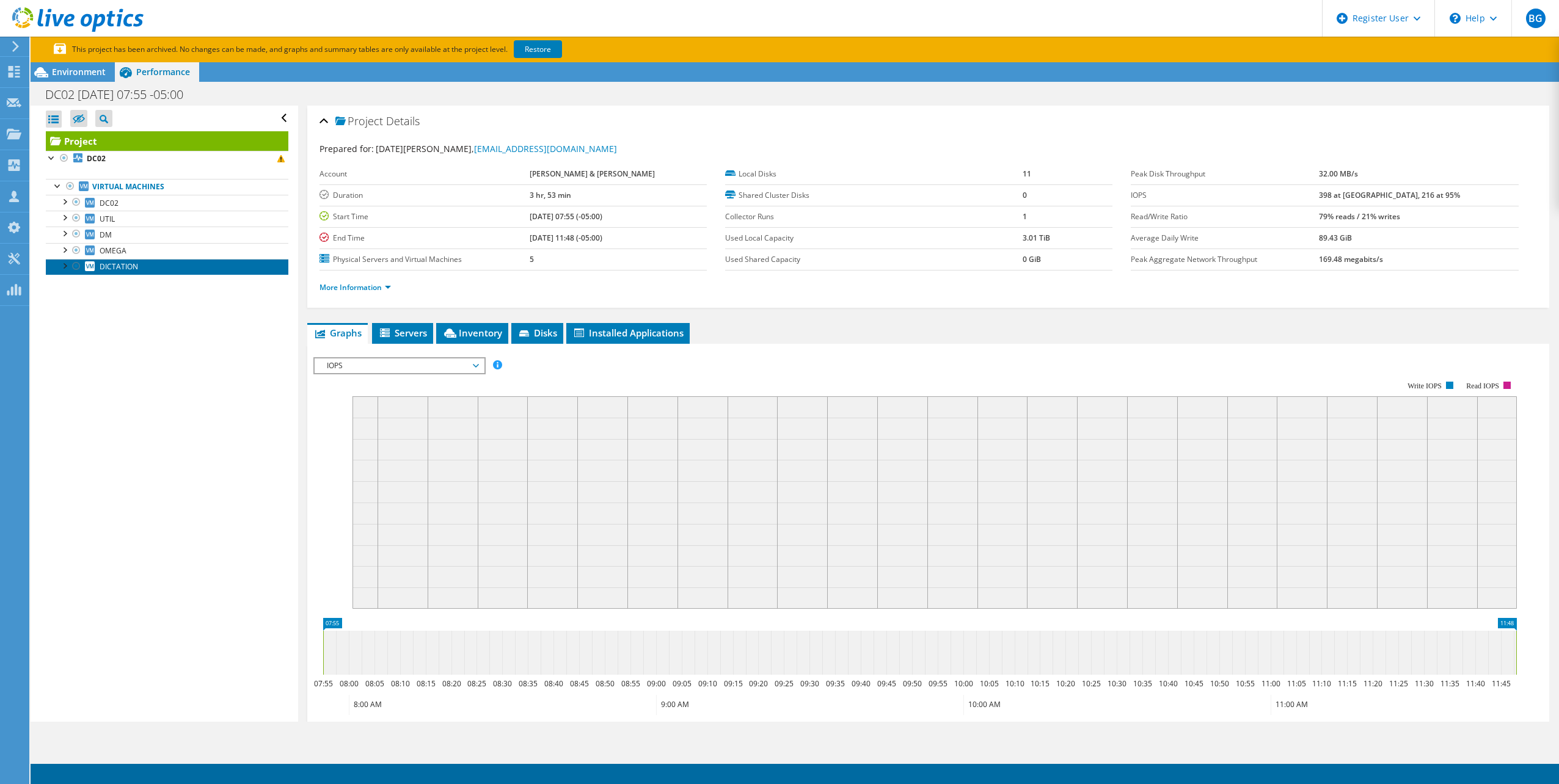
click at [135, 268] on span "DICTATION" at bounding box center [119, 266] width 38 height 10
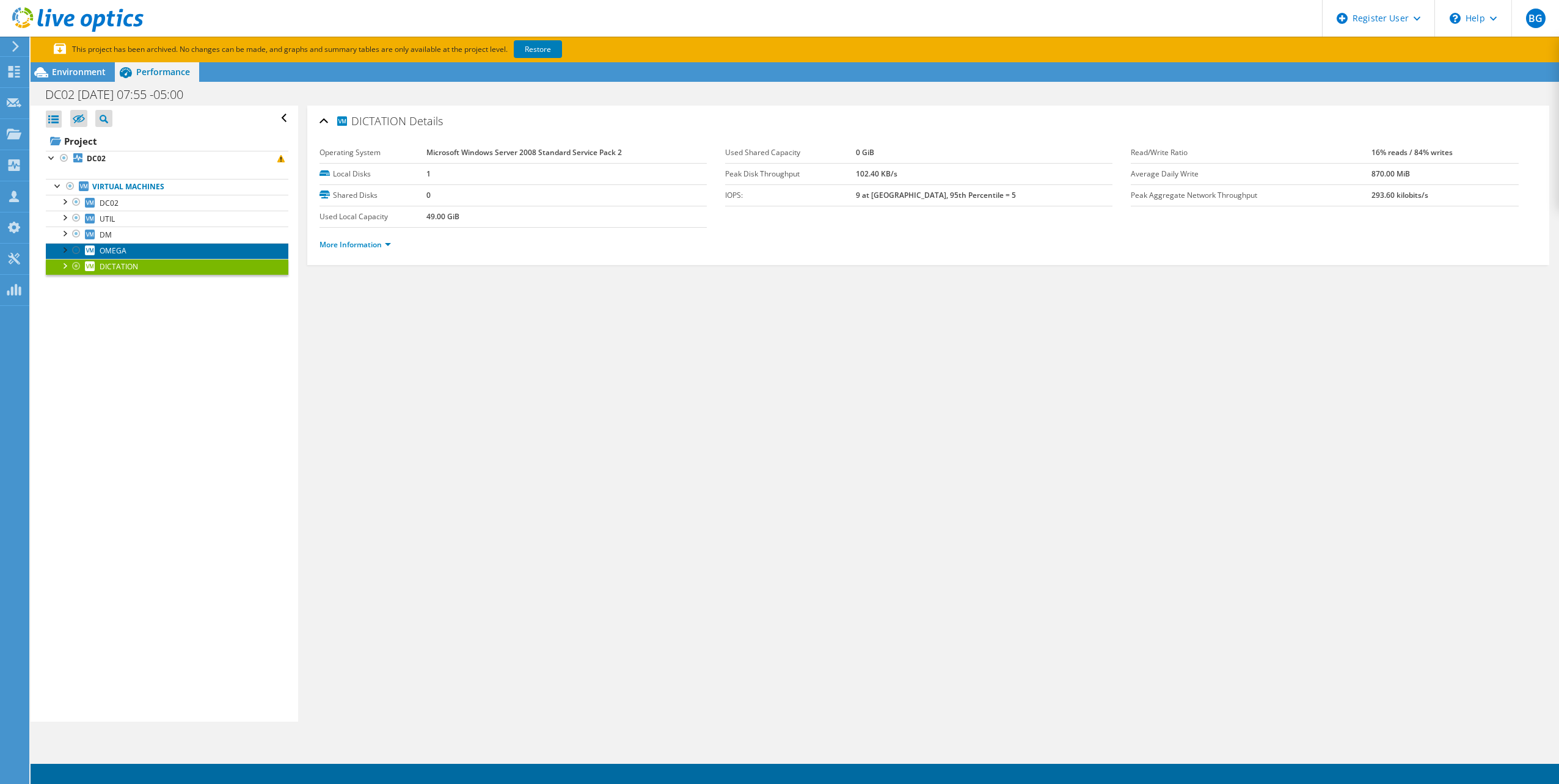
click at [138, 253] on link "OMEGA" at bounding box center [167, 251] width 243 height 16
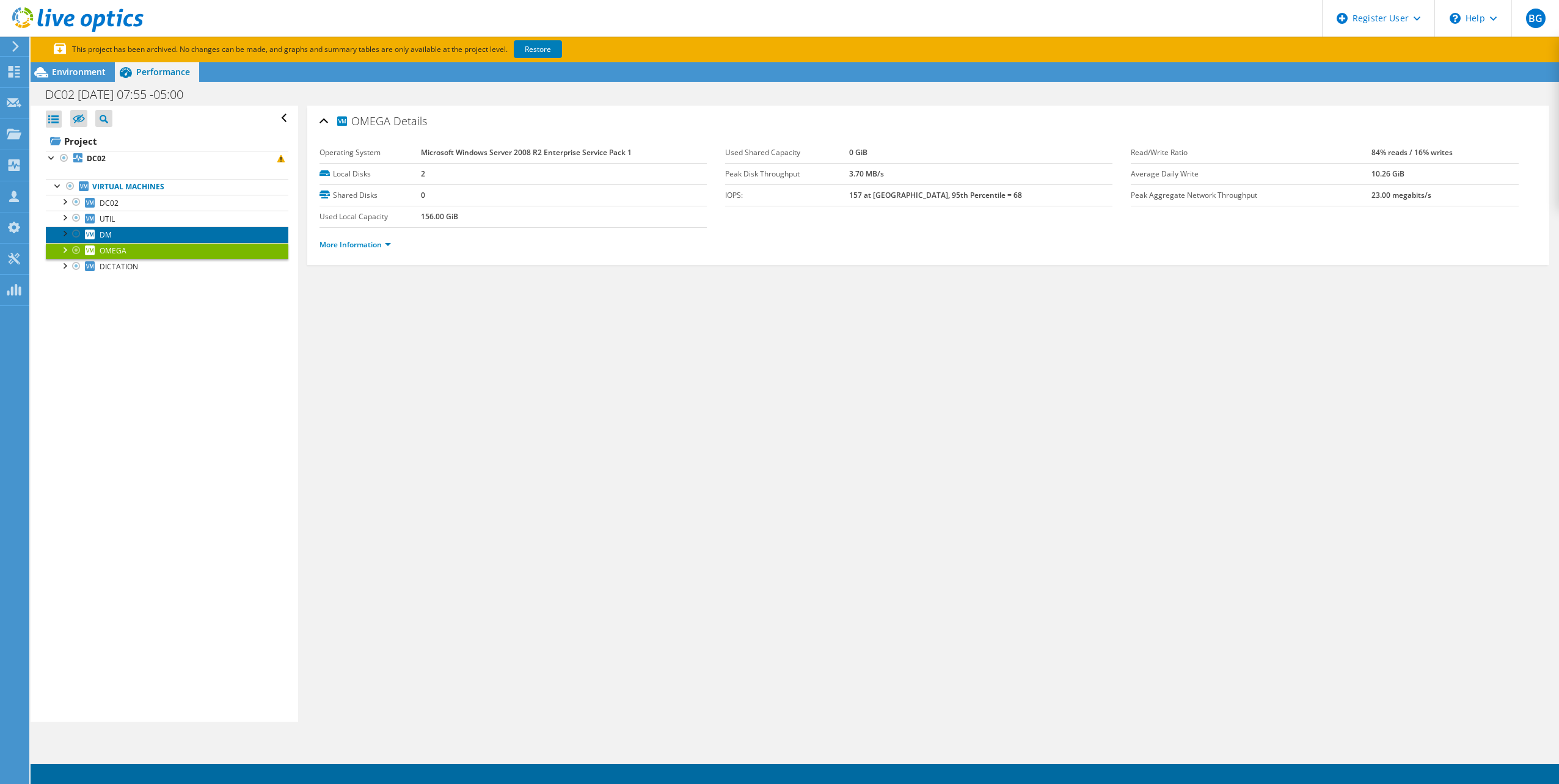
click at [143, 234] on link "DM" at bounding box center [167, 235] width 243 height 16
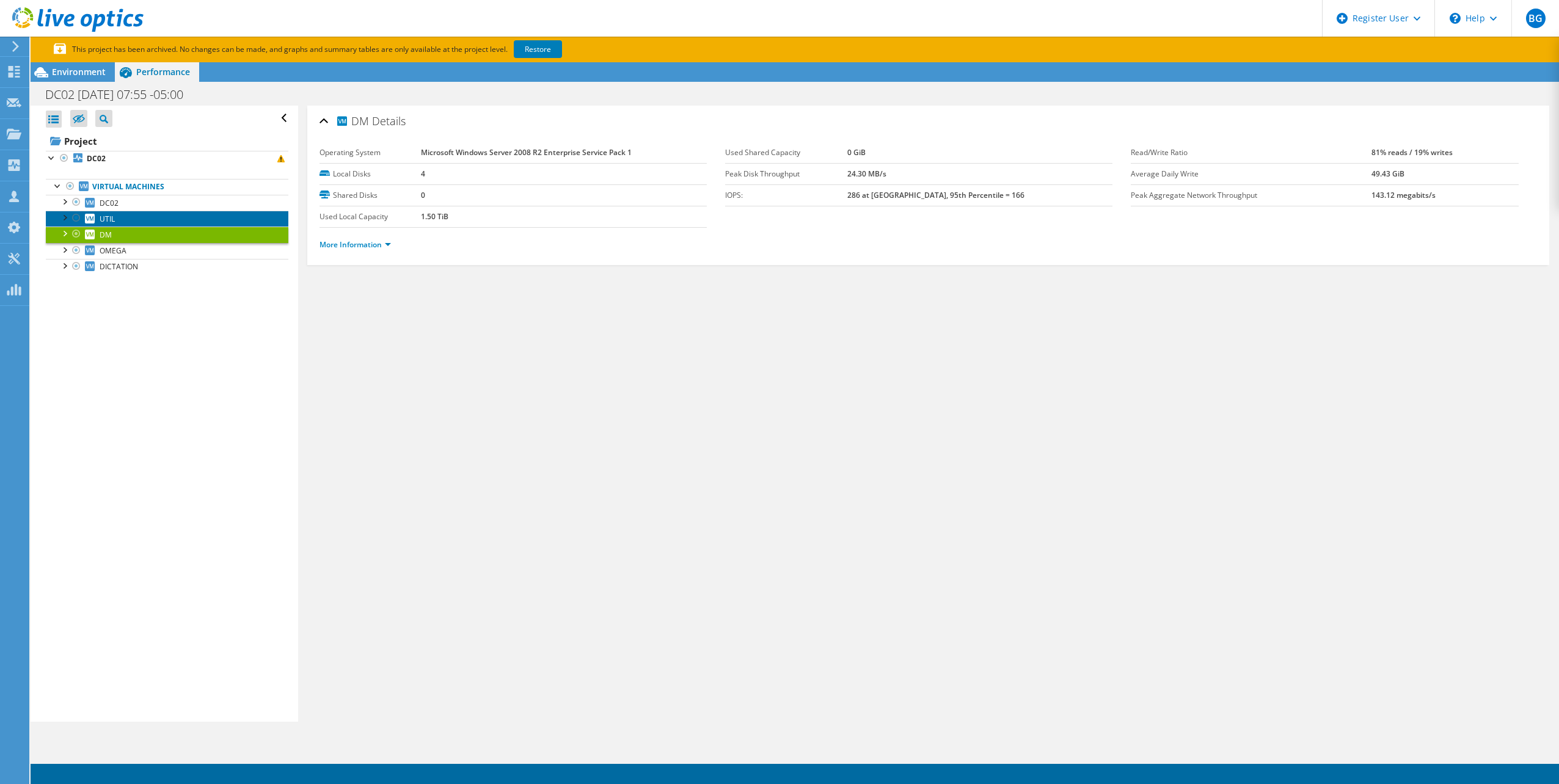
click at [143, 213] on link "UTIL" at bounding box center [167, 219] width 243 height 16
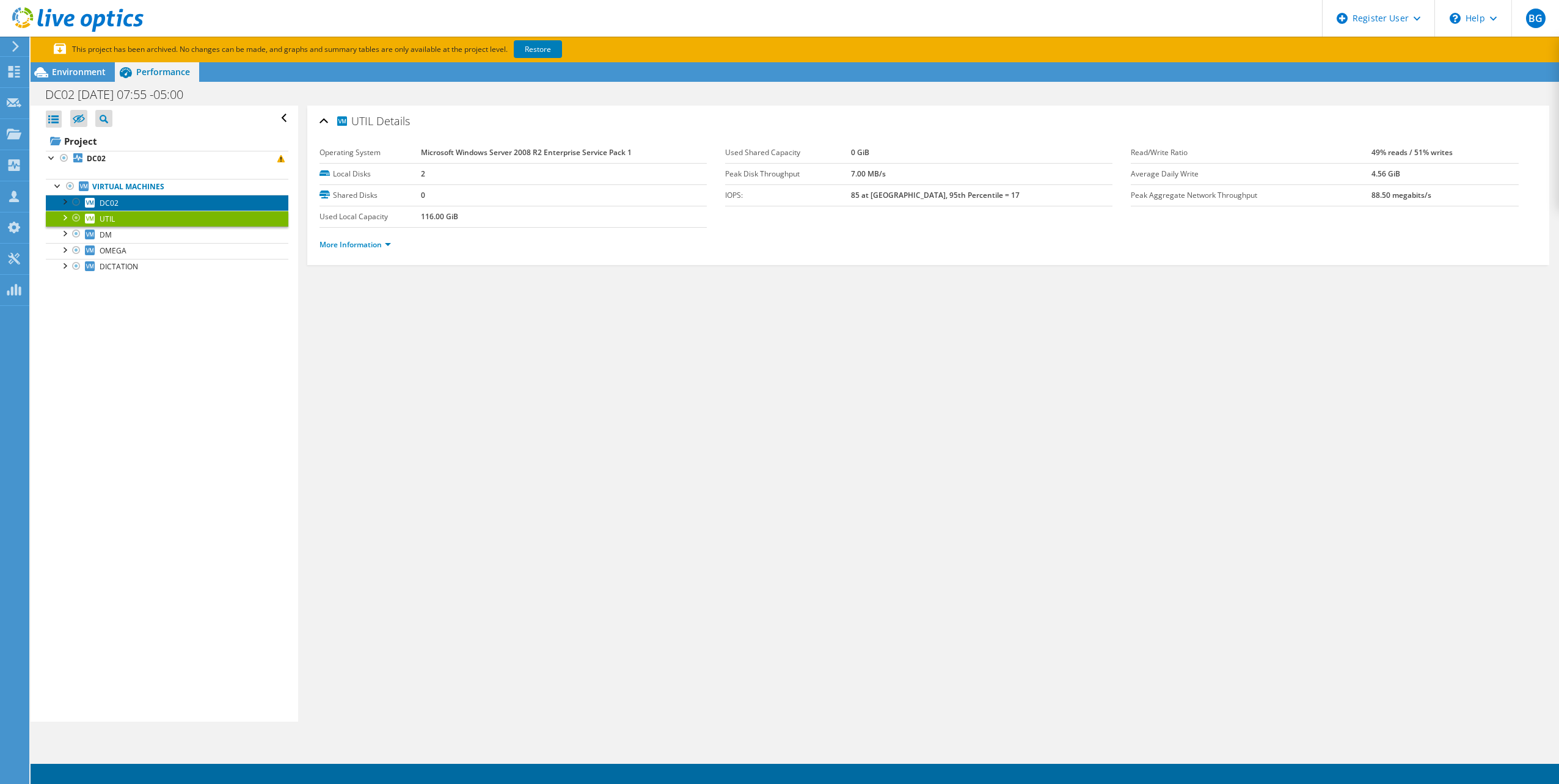
click at [143, 205] on link "DC02" at bounding box center [167, 203] width 243 height 16
